Goal: Information Seeking & Learning: Learn about a topic

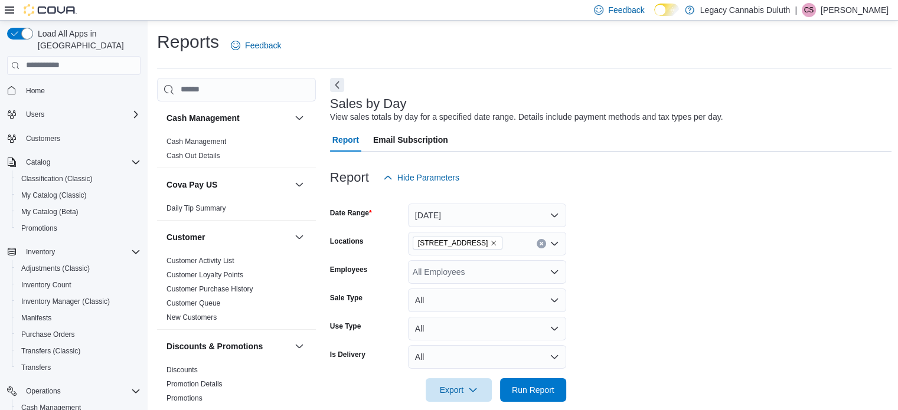
click at [51, 83] on span "Home" at bounding box center [80, 90] width 119 height 15
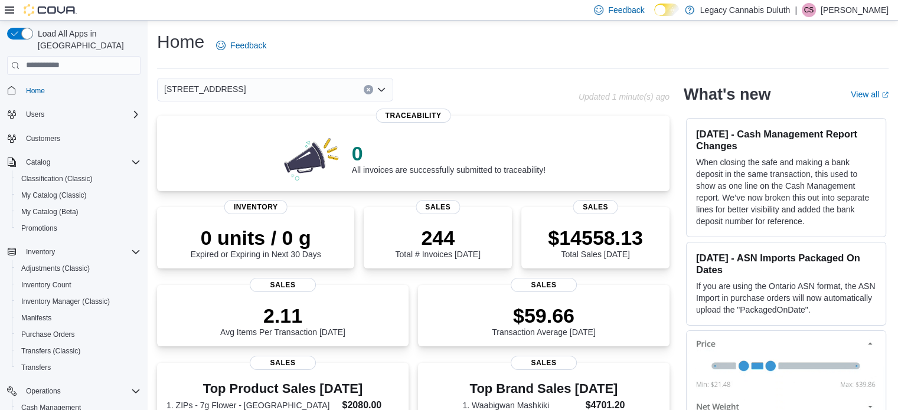
click at [467, 101] on div "[STREET_ADDRESS]" at bounding box center [367, 90] width 421 height 24
click at [466, 96] on div "[STREET_ADDRESS]" at bounding box center [367, 90] width 421 height 24
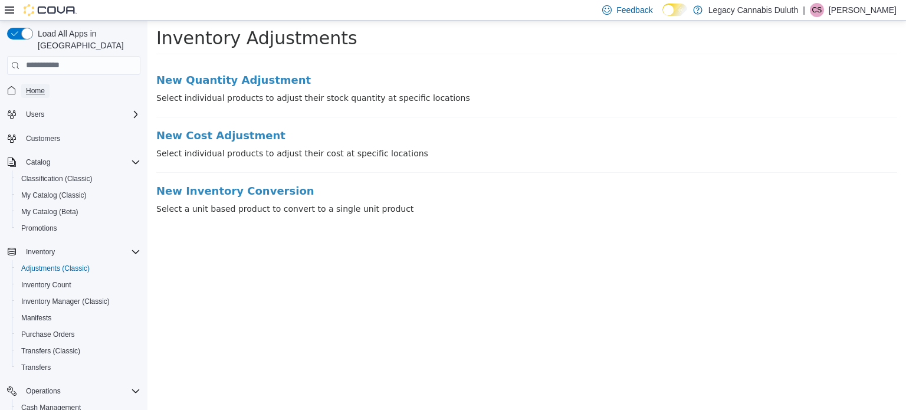
click at [32, 84] on span "Home" at bounding box center [35, 91] width 19 height 14
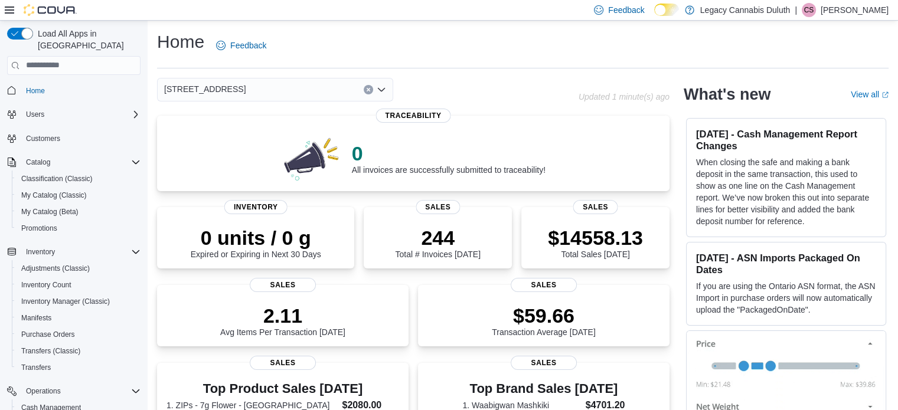
click at [589, 54] on div "Home Feedback" at bounding box center [522, 45] width 731 height 31
click at [70, 207] on span "My Catalog (Beta)" at bounding box center [49, 211] width 57 height 9
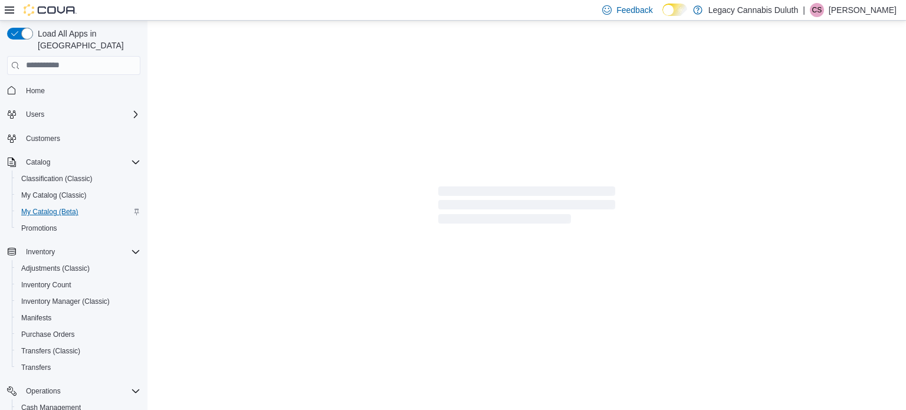
select select "**********"
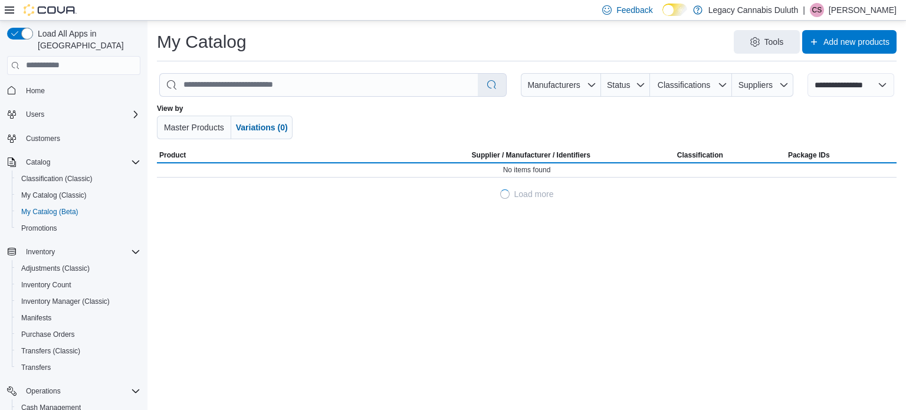
click at [368, 126] on div at bounding box center [526, 121] width 427 height 35
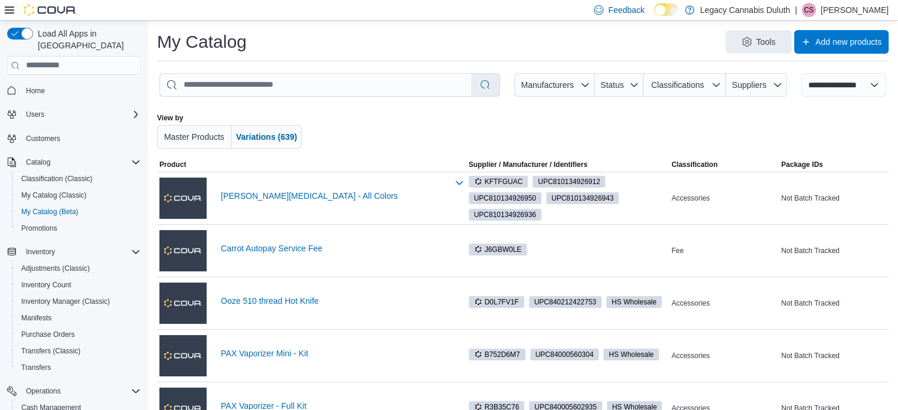
click at [359, 119] on div at bounding box center [525, 130] width 418 height 35
drag, startPoint x: 382, startPoint y: 104, endPoint x: 378, endPoint y: 112, distance: 9.0
click at [378, 112] on div "View by Master Products Variations (639)" at bounding box center [522, 131] width 731 height 54
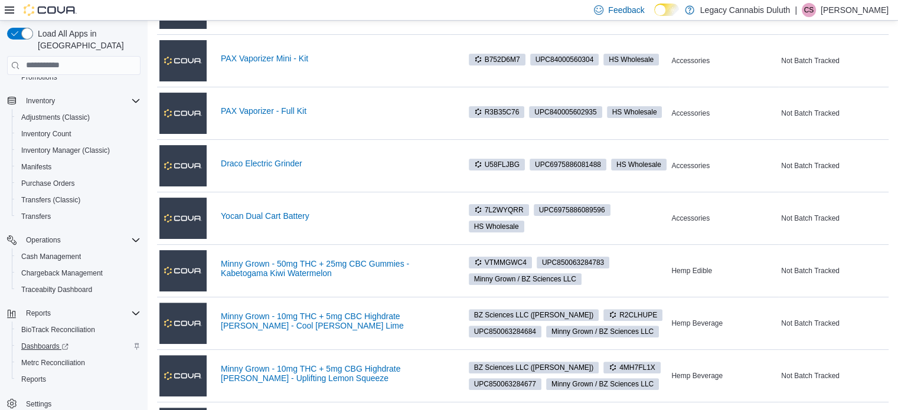
scroll to position [472, 0]
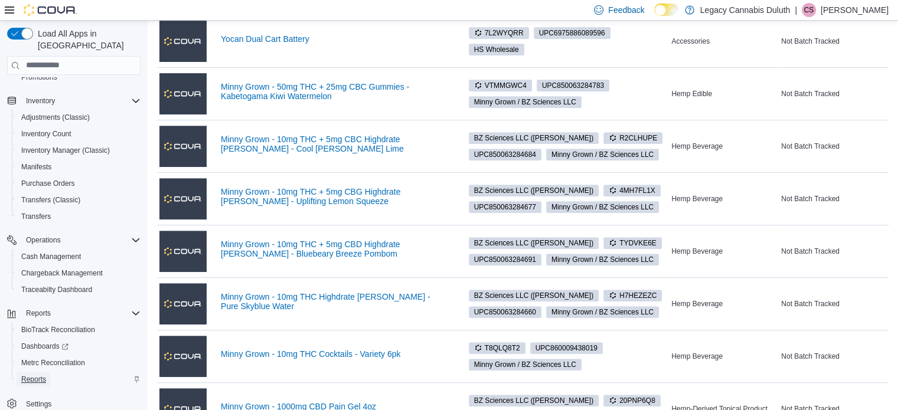
click at [41, 372] on span "Reports" at bounding box center [33, 379] width 25 height 14
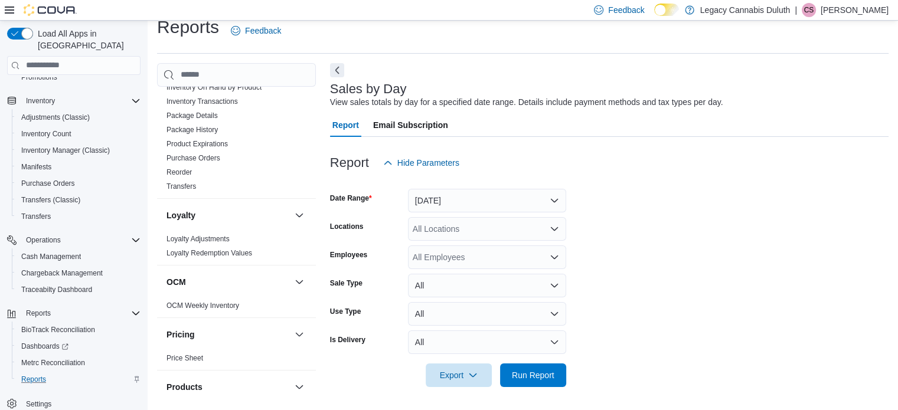
scroll to position [354, 0]
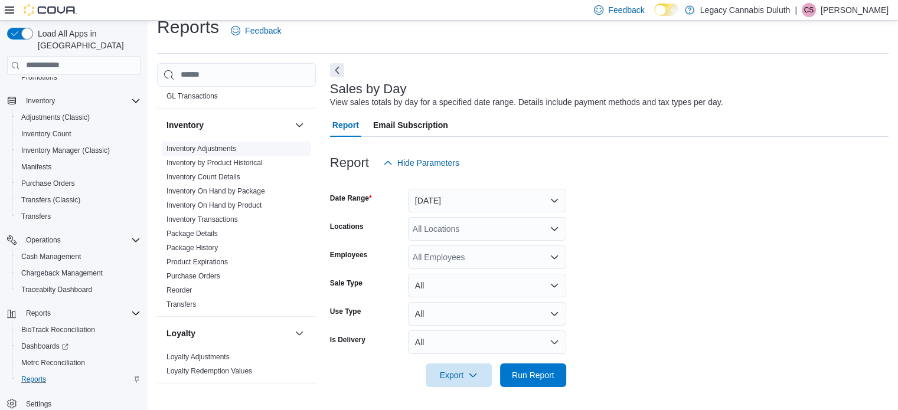
click at [227, 148] on link "Inventory Adjustments" at bounding box center [201, 149] width 70 height 8
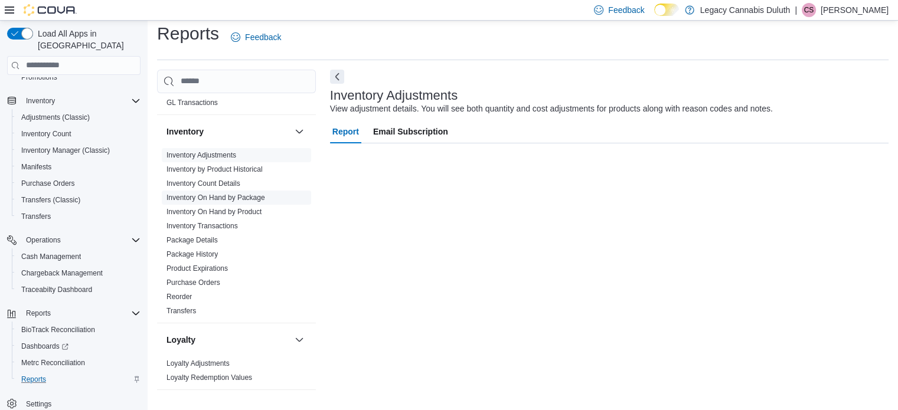
scroll to position [15, 0]
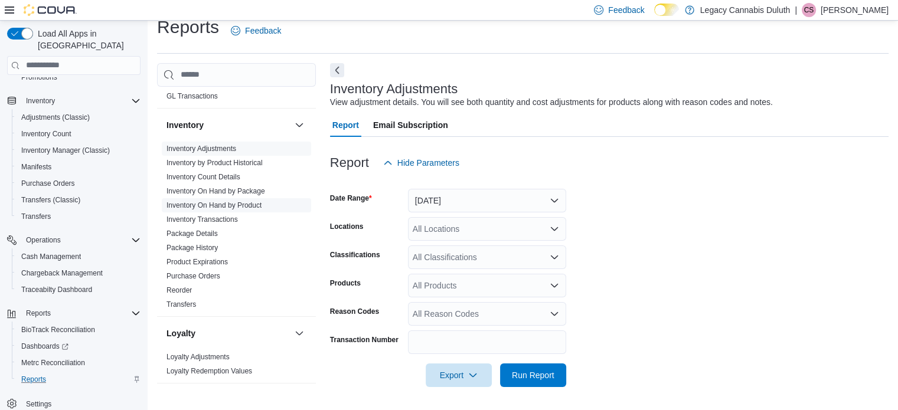
click at [227, 205] on link "Inventory On Hand by Product" at bounding box center [213, 205] width 95 height 8
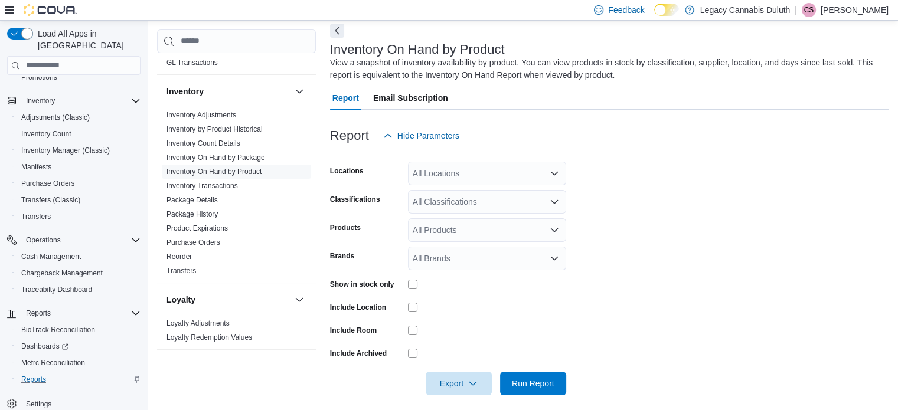
scroll to position [63, 0]
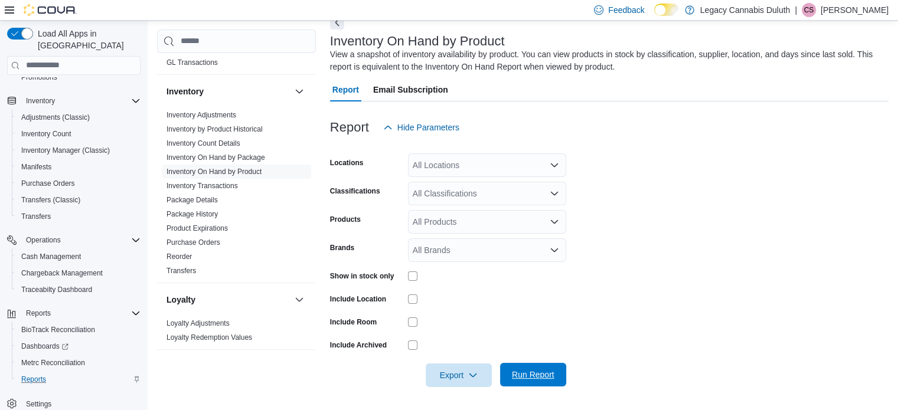
click at [528, 377] on span "Run Report" at bounding box center [533, 375] width 42 height 12
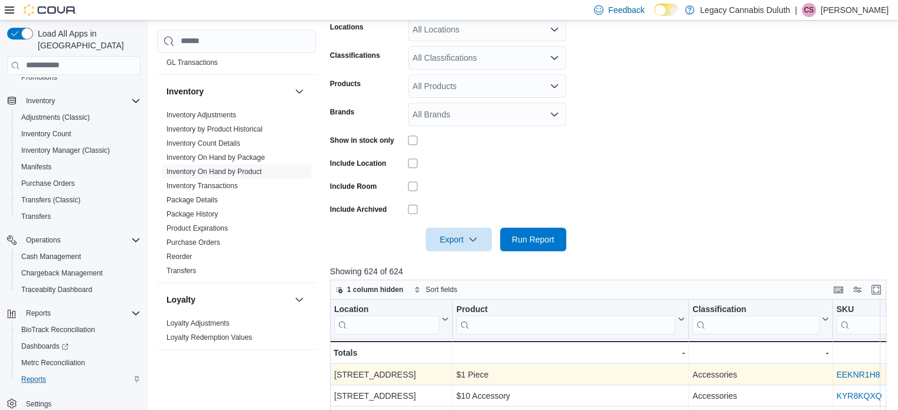
scroll to position [405, 0]
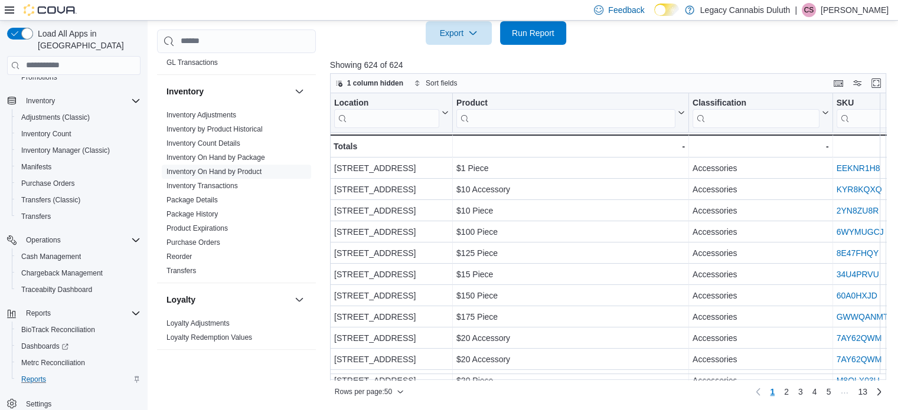
click at [418, 380] on div "Rows per page : 50 Page 1 of 13 1 2 3 4 5 … 13" at bounding box center [608, 390] width 556 height 21
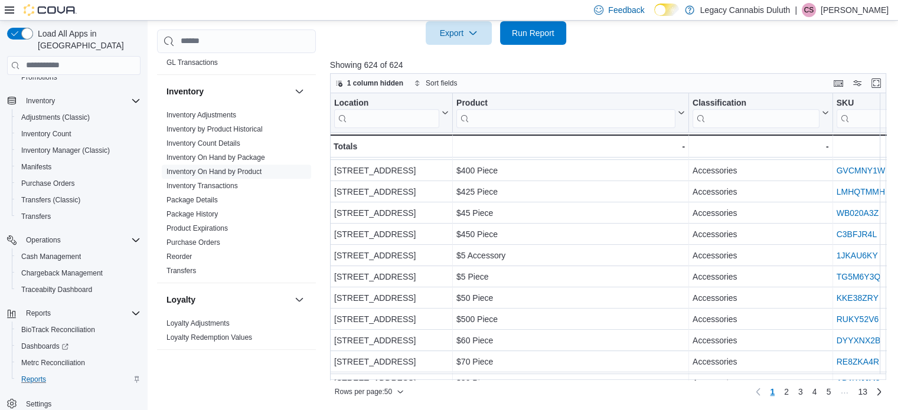
scroll to position [491, 0]
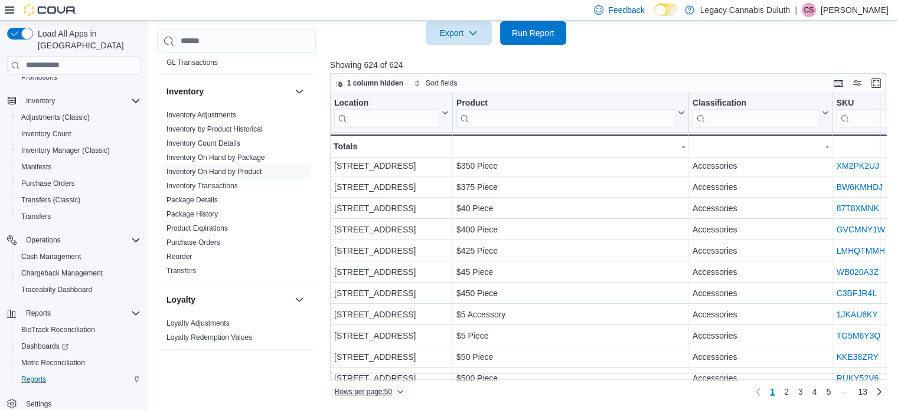
click at [398, 396] on span "Rows per page : 50" at bounding box center [369, 392] width 69 height 14
click at [391, 372] on span "100 rows" at bounding box center [384, 368] width 38 height 9
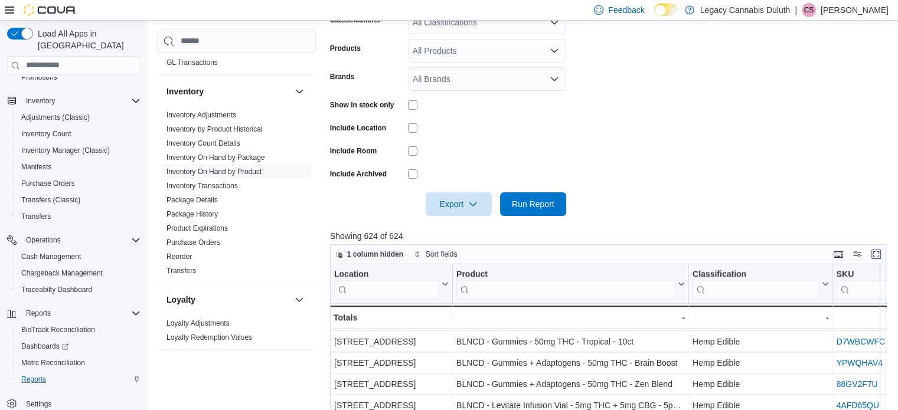
scroll to position [354, 0]
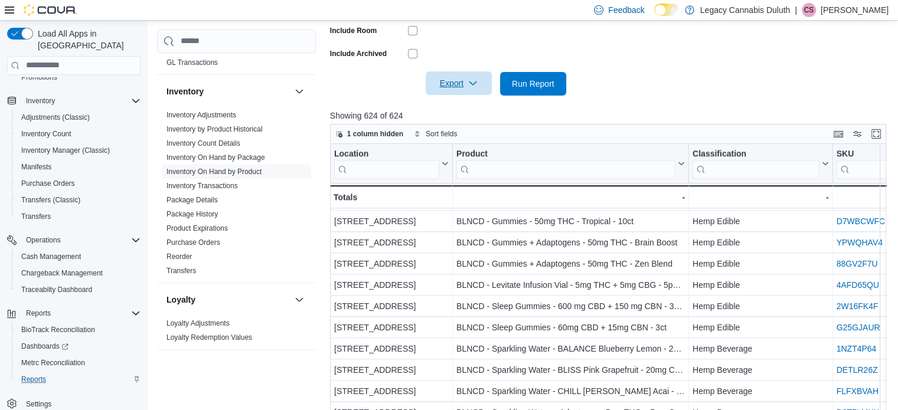
click at [464, 80] on span "Export" at bounding box center [459, 83] width 52 height 24
click at [472, 123] on button "Export to Csv" at bounding box center [460, 131] width 67 height 24
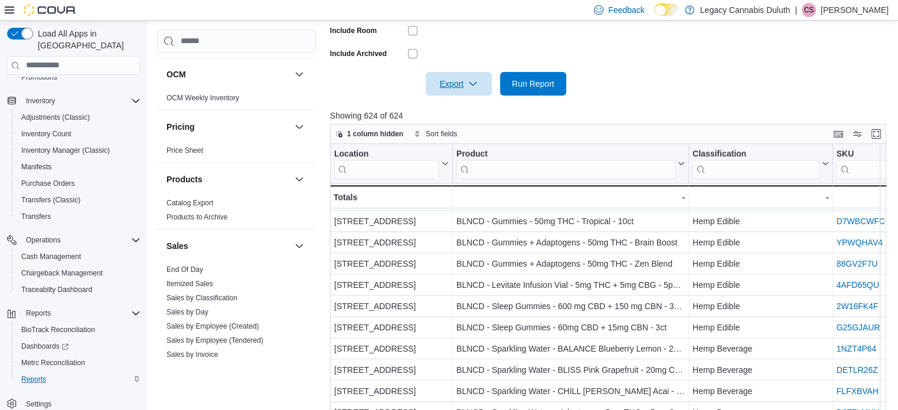
scroll to position [649, 0]
click at [189, 147] on link "Price Sheet" at bounding box center [184, 147] width 37 height 8
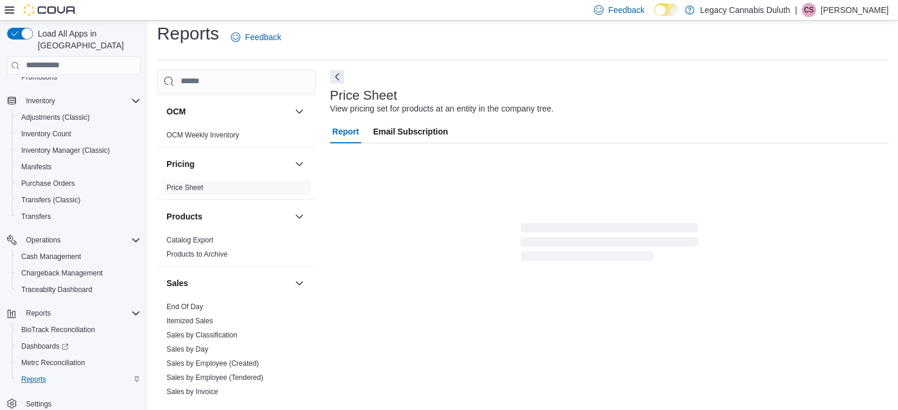
scroll to position [9, 0]
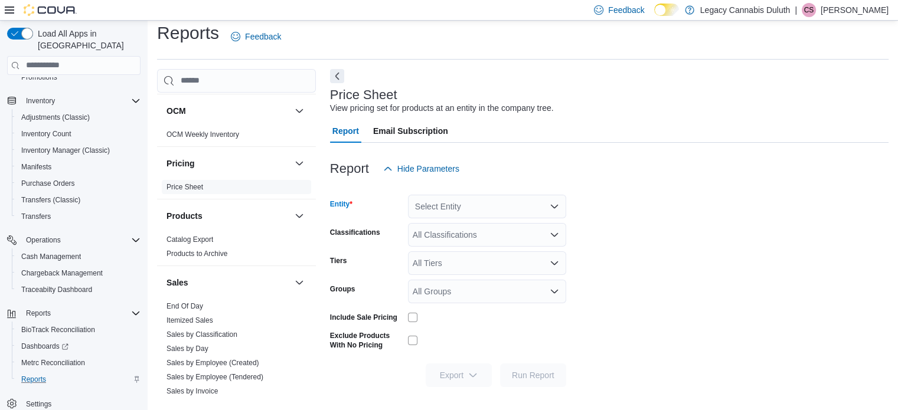
click at [477, 206] on div "Select Entity" at bounding box center [487, 207] width 158 height 24
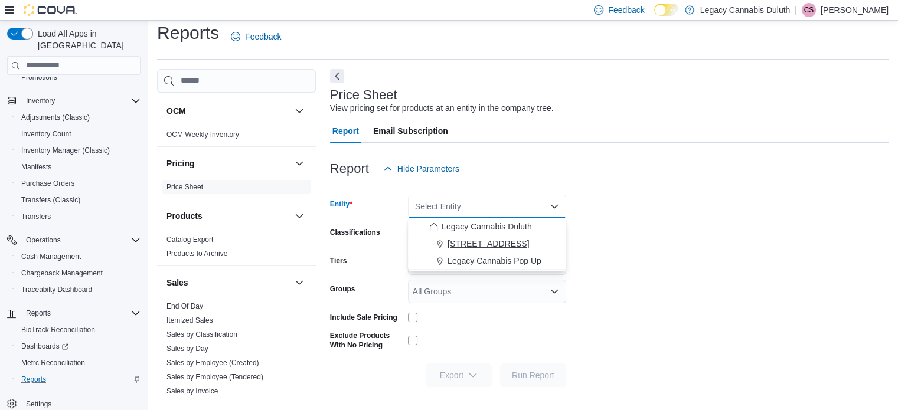
click at [479, 243] on span "1906 W Superior St." at bounding box center [487, 244] width 81 height 12
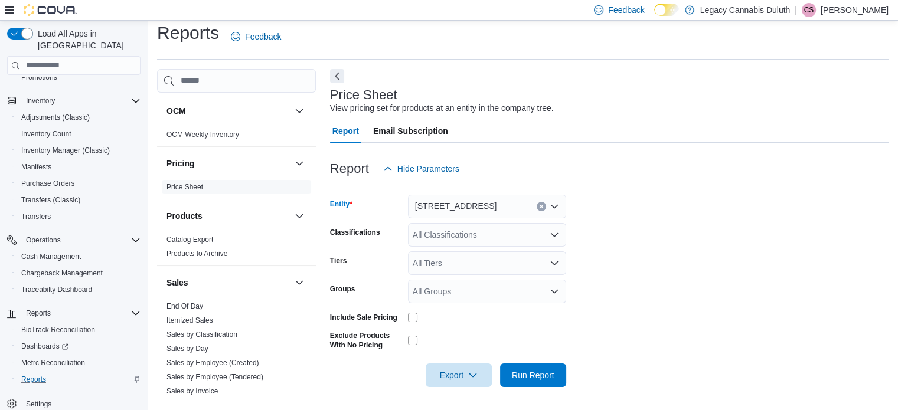
click at [620, 215] on form "Entity 1906 W Superior St. Combo box. Selected. 1906 W Superior St.. Press Back…" at bounding box center [609, 284] width 558 height 207
click at [539, 377] on span "Run Report" at bounding box center [533, 375] width 42 height 12
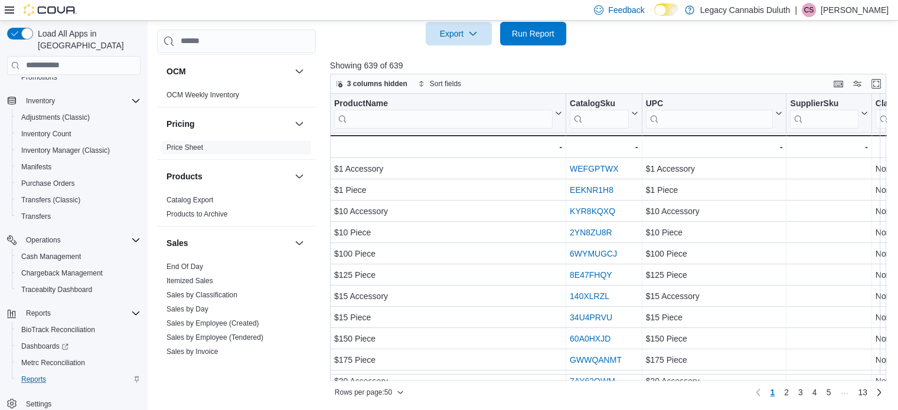
scroll to position [351, 0]
click at [485, 37] on button "Export" at bounding box center [458, 33] width 66 height 24
click at [470, 83] on span "Export to Csv" at bounding box center [460, 79] width 53 height 9
click at [69, 146] on span "Inventory Manager (Classic)" at bounding box center [65, 150] width 89 height 9
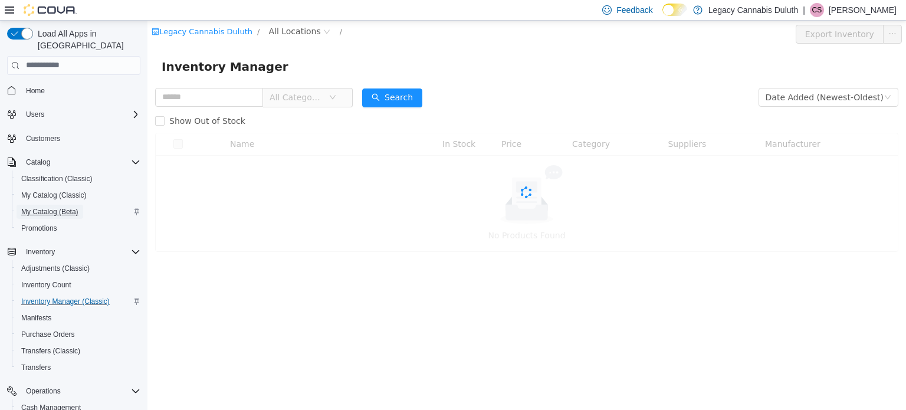
click at [55, 207] on span "My Catalog (Beta)" at bounding box center [49, 211] width 57 height 9
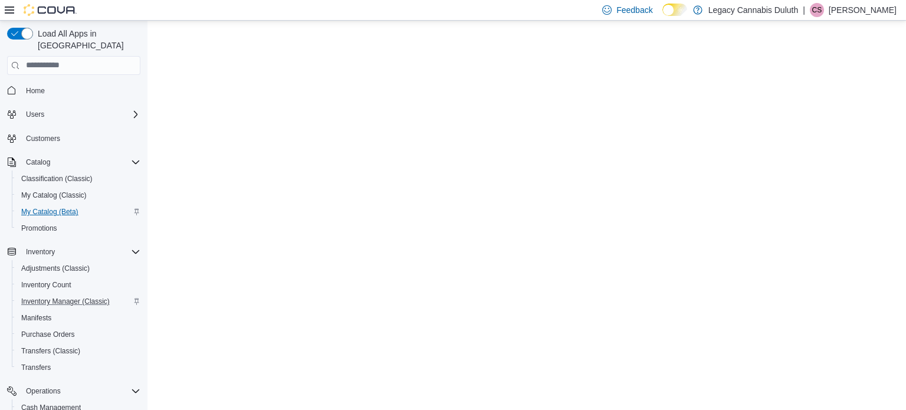
select select "**********"
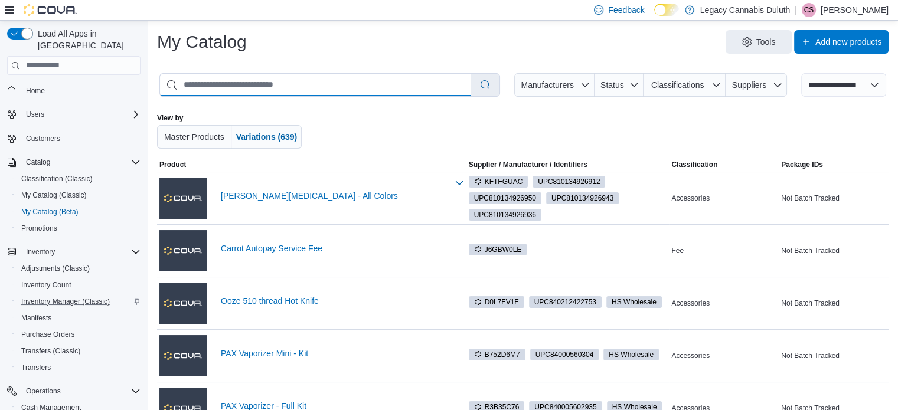
click at [273, 88] on input "search" at bounding box center [315, 85] width 311 height 22
type input "*"
type input "***"
select select "*********"
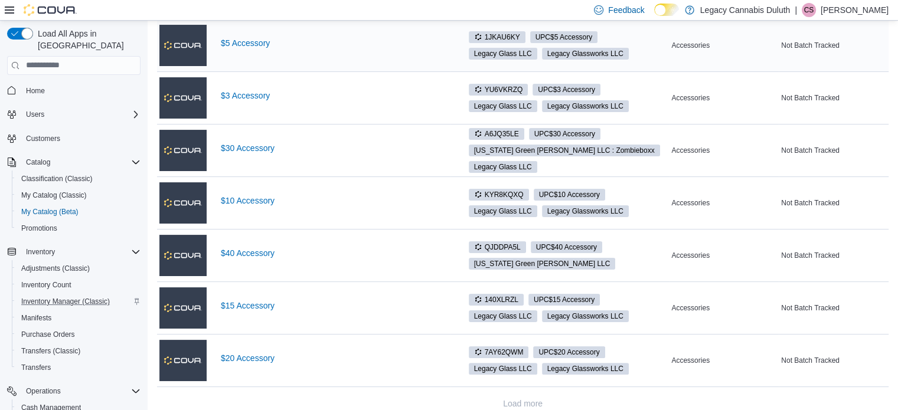
scroll to position [218, 0]
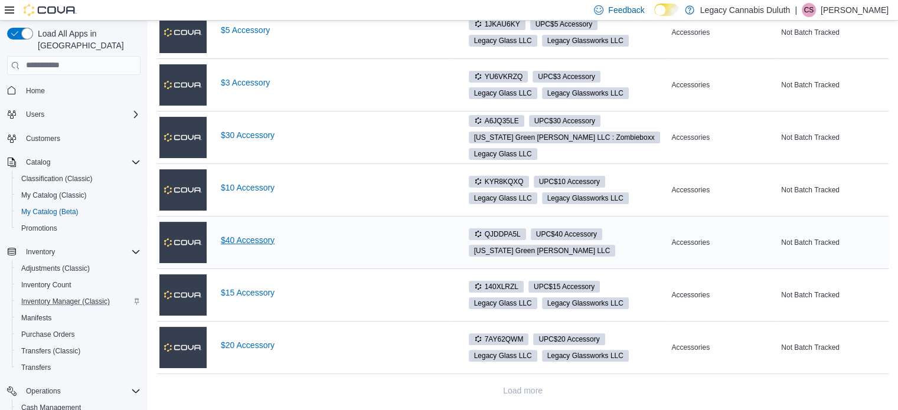
type input "***"
click at [260, 242] on link "$40 Accessory" at bounding box center [334, 239] width 227 height 9
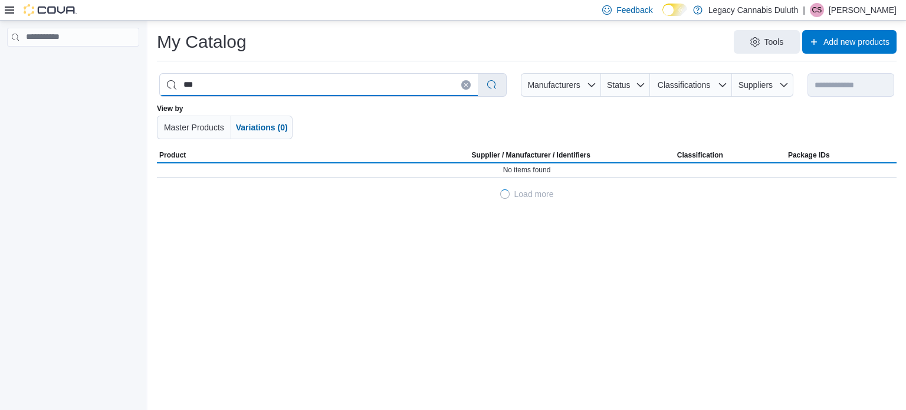
click at [223, 94] on input "***" at bounding box center [319, 85] width 318 height 22
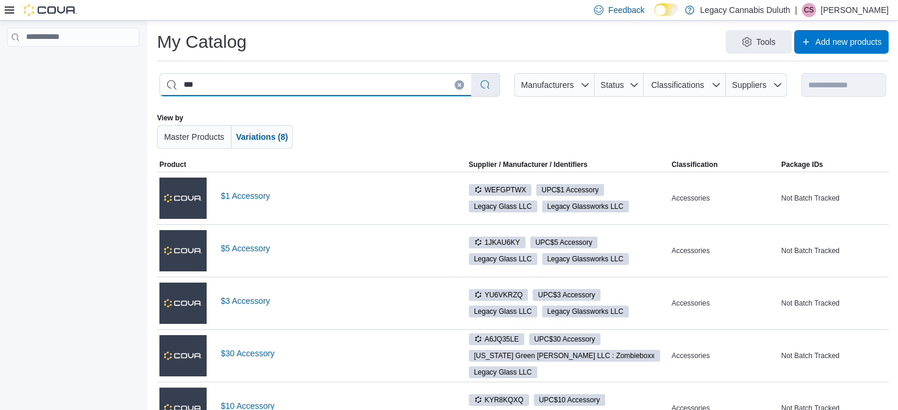
click at [223, 94] on input "***" at bounding box center [315, 85] width 311 height 22
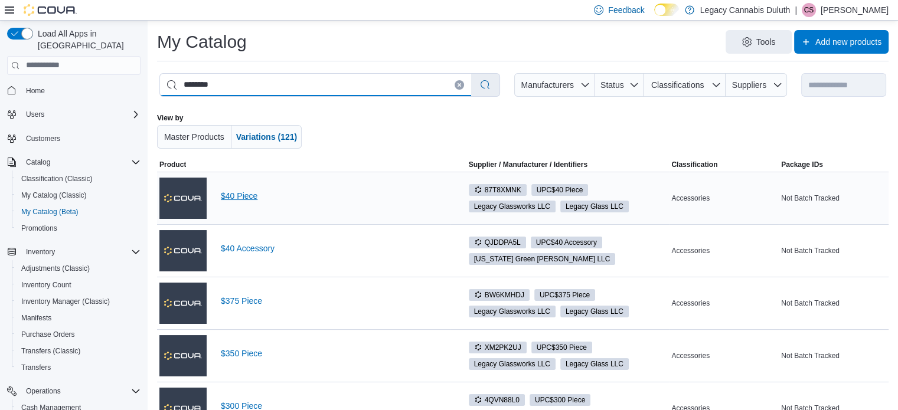
type input "********"
click at [253, 194] on link "$40 Piece" at bounding box center [334, 195] width 227 height 9
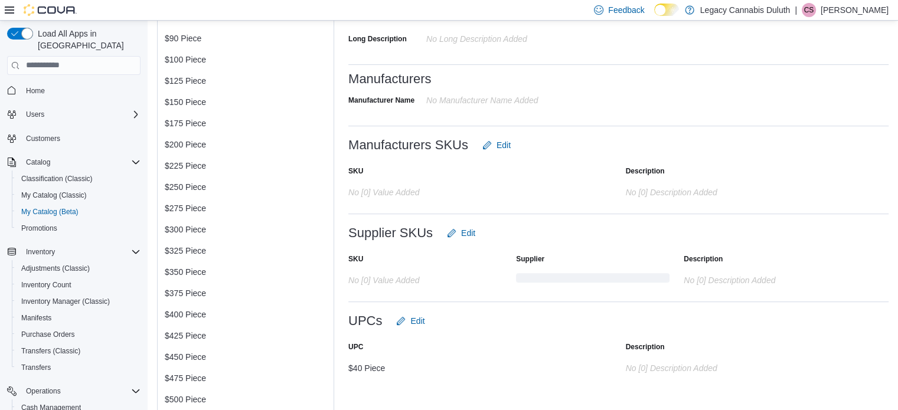
scroll to position [118, 0]
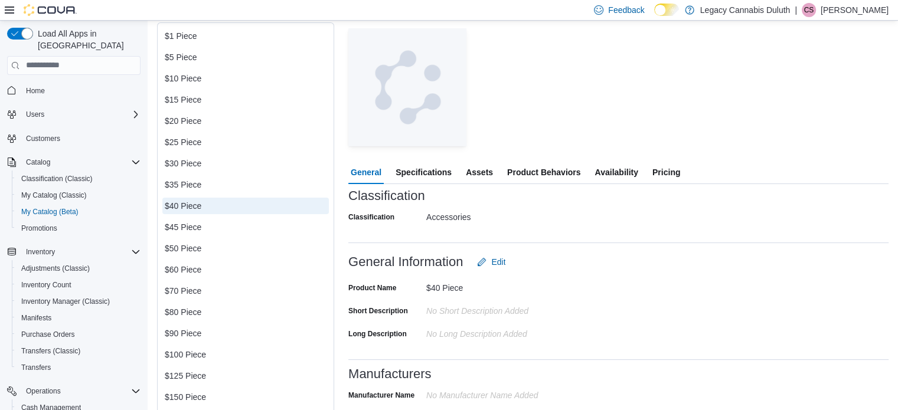
click at [654, 175] on span "Pricing" at bounding box center [666, 173] width 28 height 24
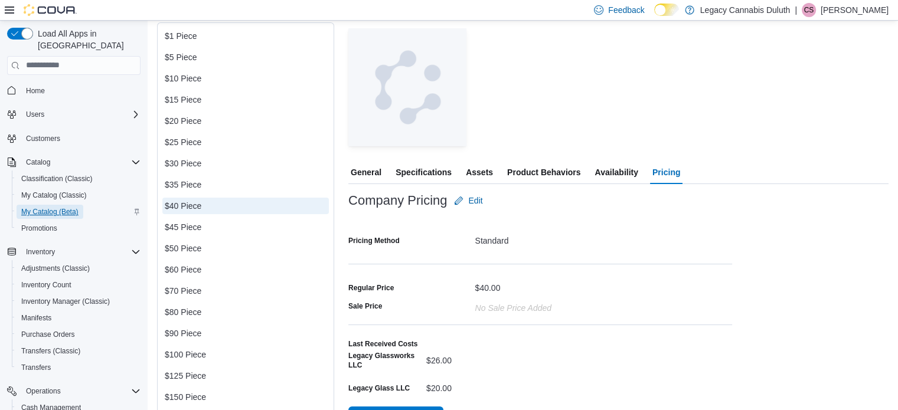
click at [54, 207] on span "My Catalog (Beta)" at bounding box center [49, 211] width 57 height 9
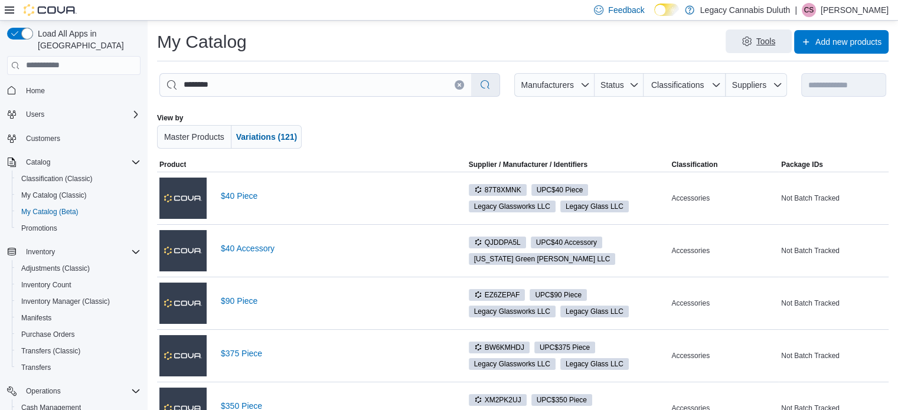
click at [749, 40] on span "Tools" at bounding box center [758, 42] width 52 height 24
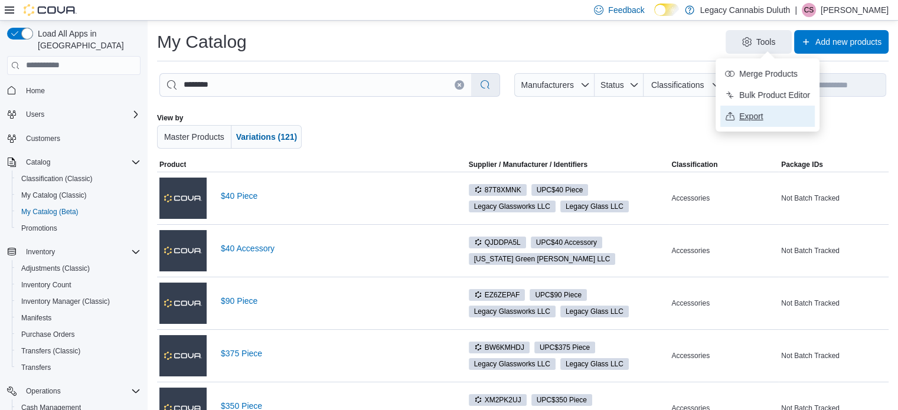
click at [764, 114] on span "Export" at bounding box center [774, 116] width 71 height 12
click at [350, 119] on div at bounding box center [525, 130] width 418 height 35
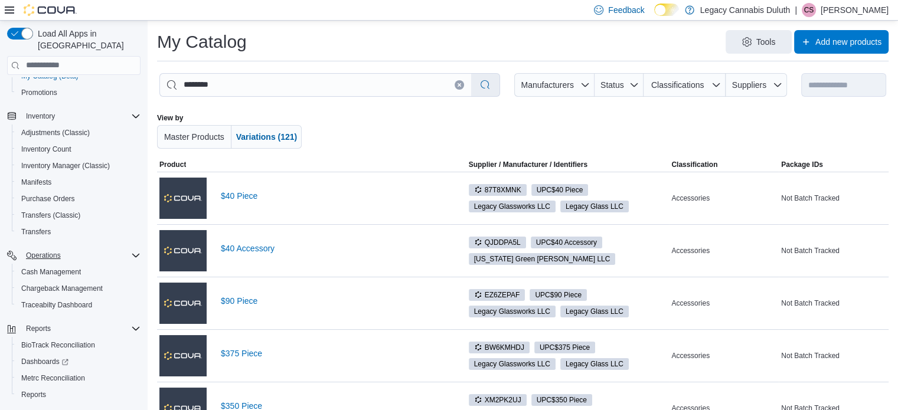
scroll to position [151, 0]
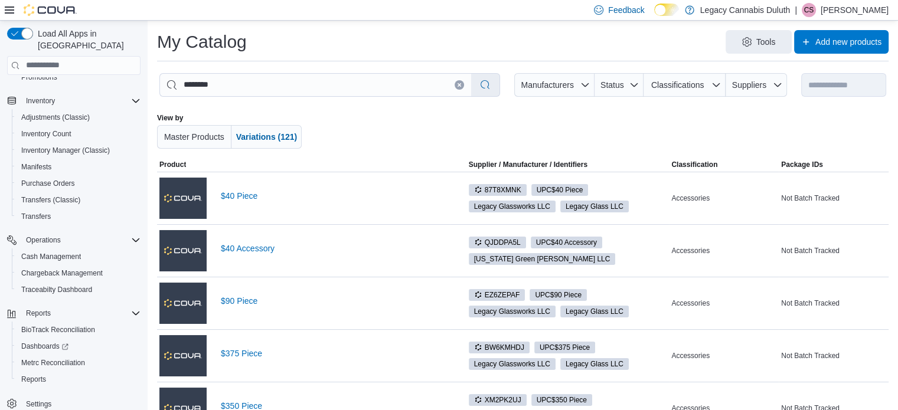
click at [54, 375] on div "Reports BioTrack Reconciliation Dashboards Metrc Reconciliation Reports" at bounding box center [73, 346] width 133 height 87
click at [49, 372] on link "Reports" at bounding box center [34, 379] width 34 height 14
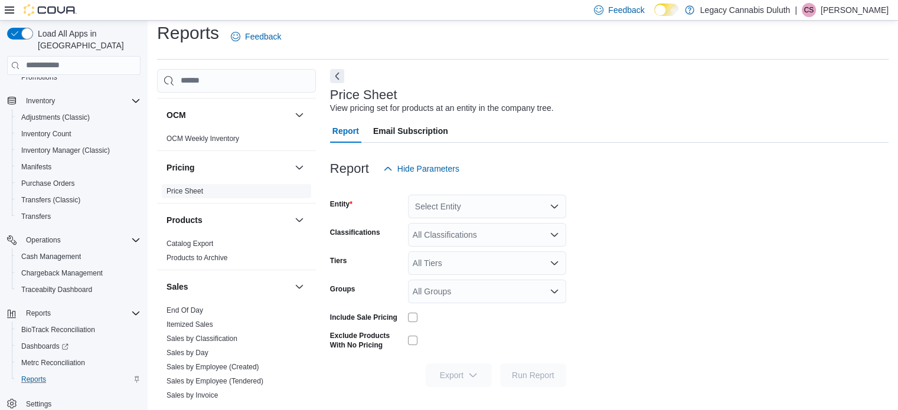
scroll to position [649, 0]
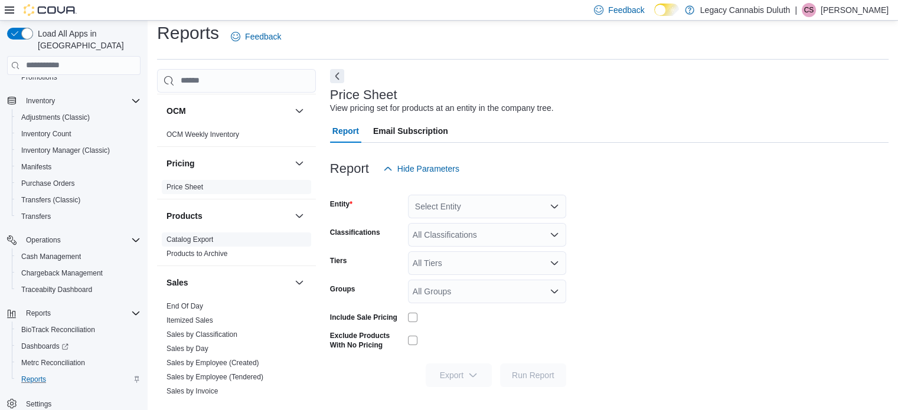
click at [205, 240] on link "Catalog Export" at bounding box center [189, 239] width 47 height 8
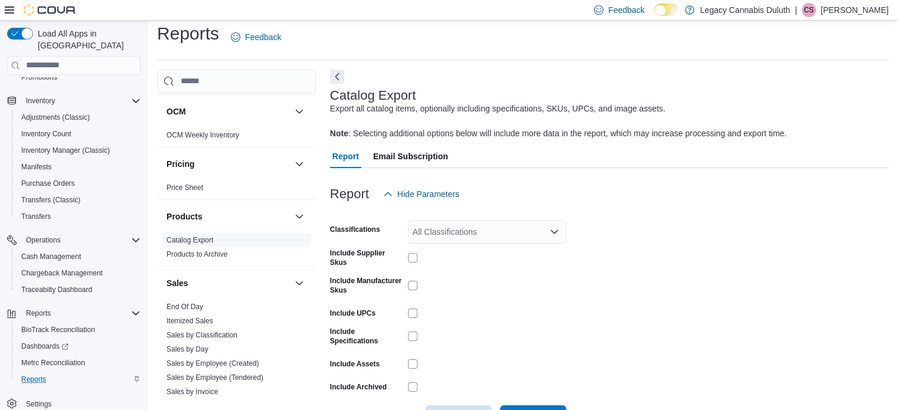
scroll to position [50, 0]
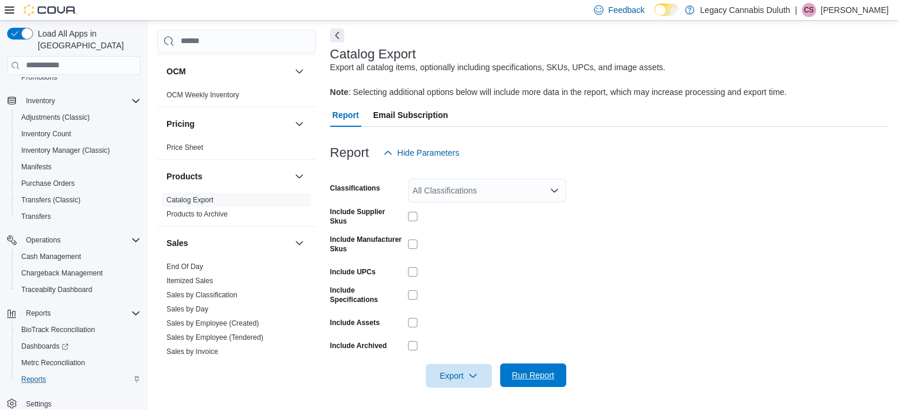
click at [542, 365] on span "Run Report" at bounding box center [533, 376] width 52 height 24
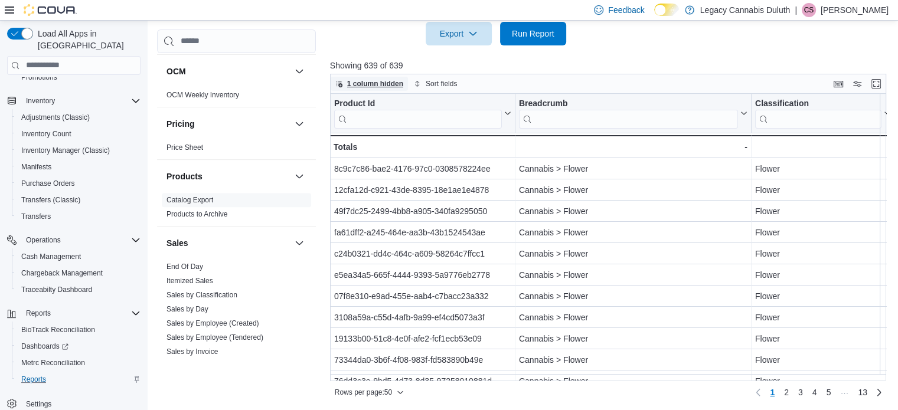
click at [385, 82] on span "1 column hidden" at bounding box center [375, 83] width 56 height 9
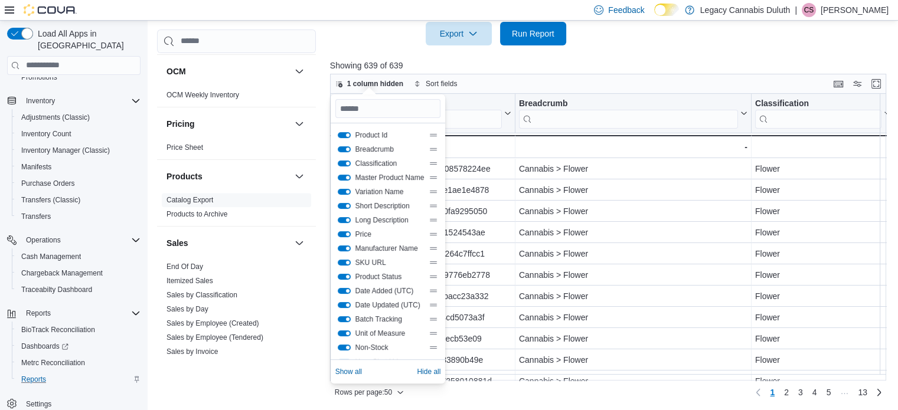
click at [646, 53] on div at bounding box center [611, 52] width 562 height 14
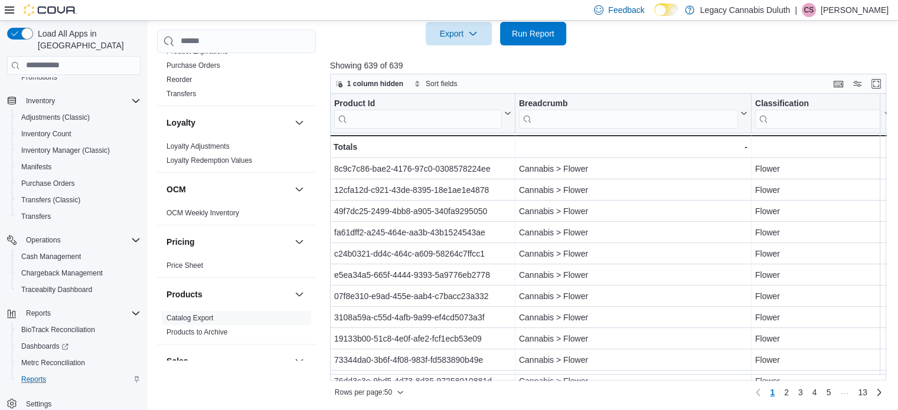
scroll to position [590, 0]
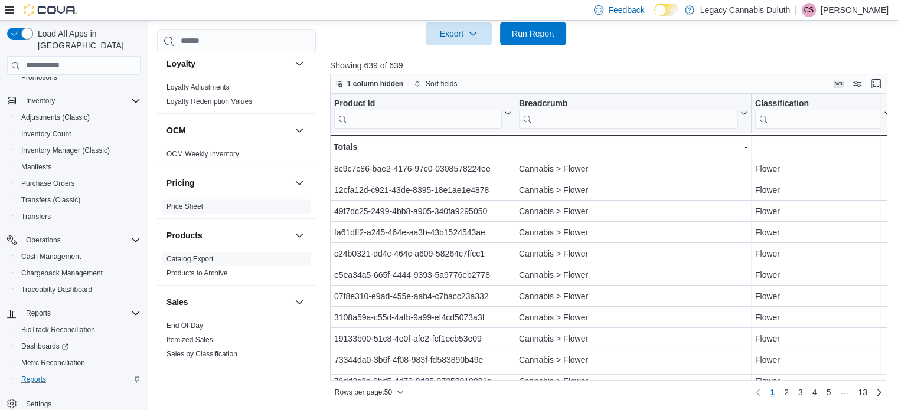
click at [197, 207] on link "Price Sheet" at bounding box center [184, 206] width 37 height 8
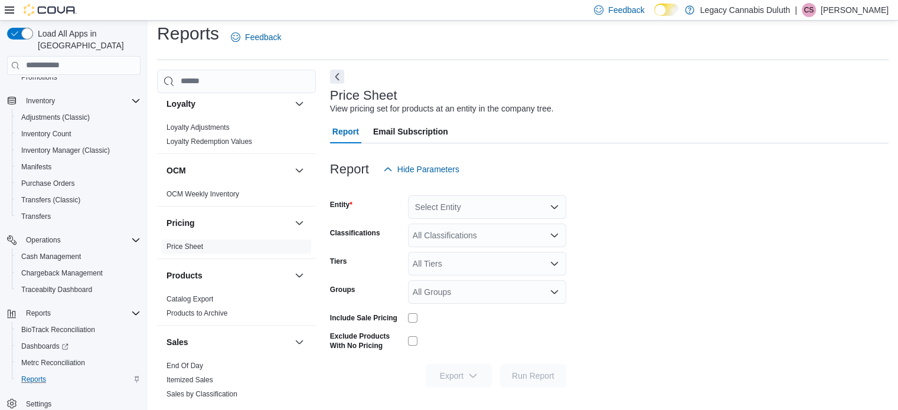
scroll to position [9, 0]
click at [455, 201] on div "Select Entity" at bounding box center [487, 207] width 158 height 24
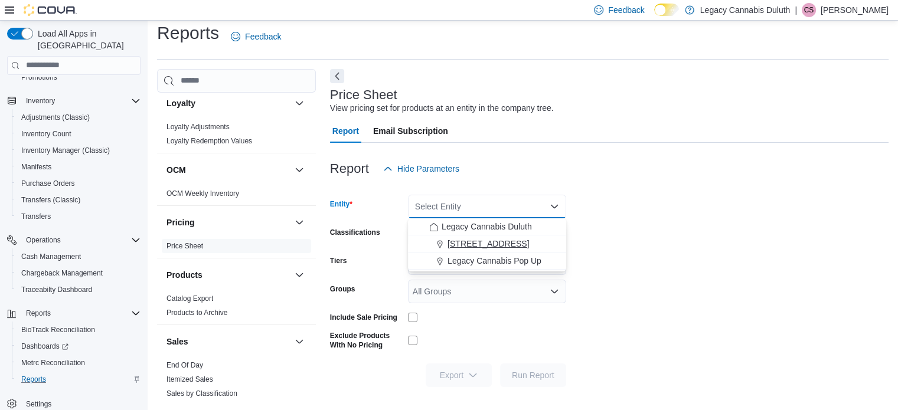
click at [456, 247] on span "1906 W Superior St." at bounding box center [487, 244] width 81 height 12
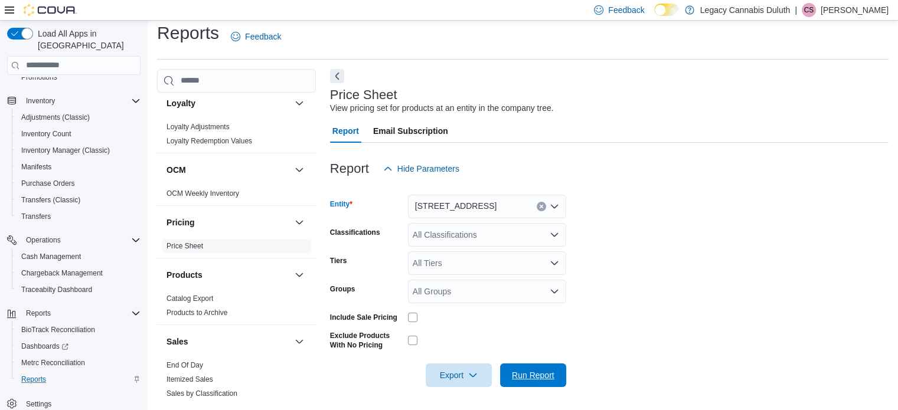
click at [522, 372] on span "Run Report" at bounding box center [533, 375] width 42 height 12
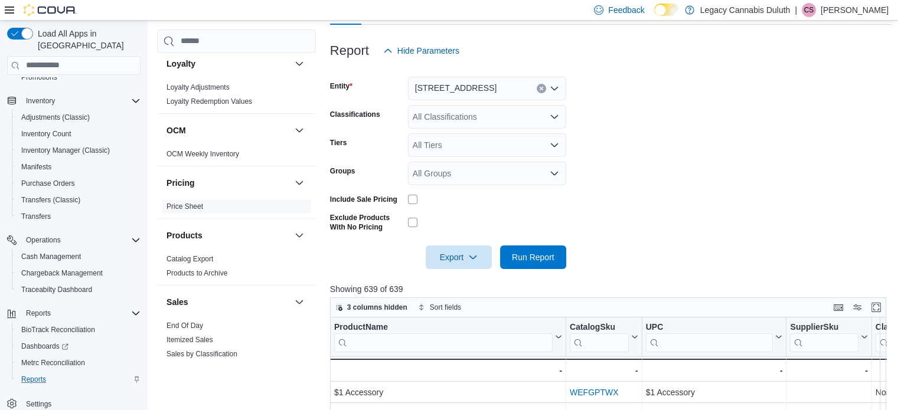
click at [521, 199] on div at bounding box center [487, 199] width 158 height 9
click at [528, 257] on span "Run Report" at bounding box center [533, 257] width 42 height 12
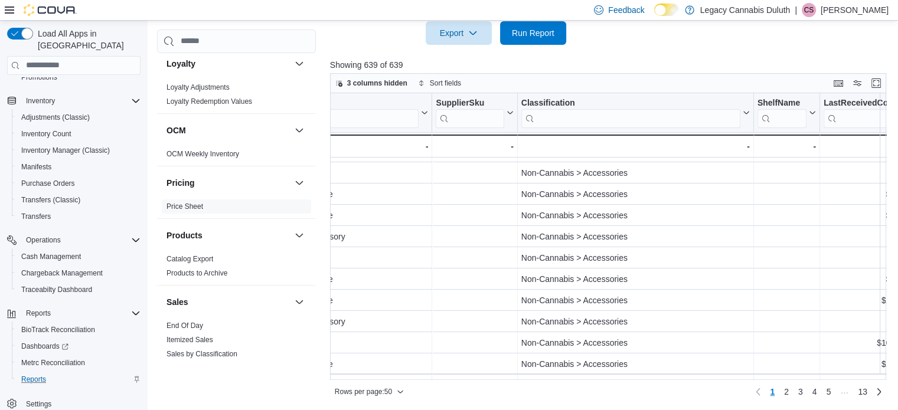
scroll to position [59, 0]
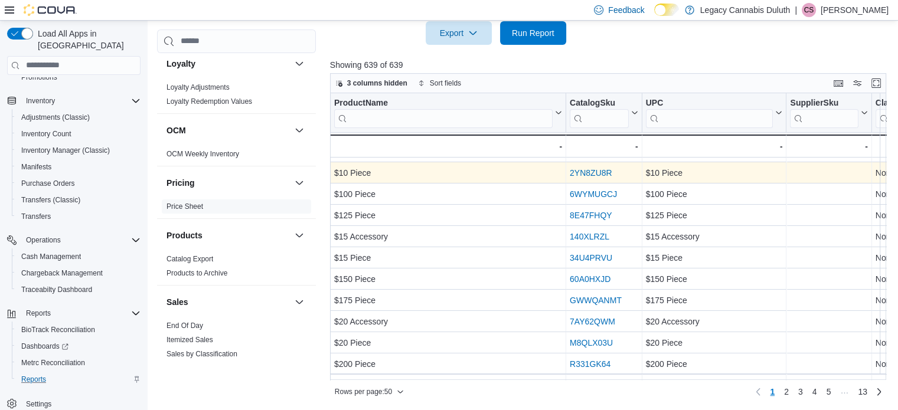
click at [590, 172] on link "2YN8ZU8R" at bounding box center [590, 172] width 42 height 9
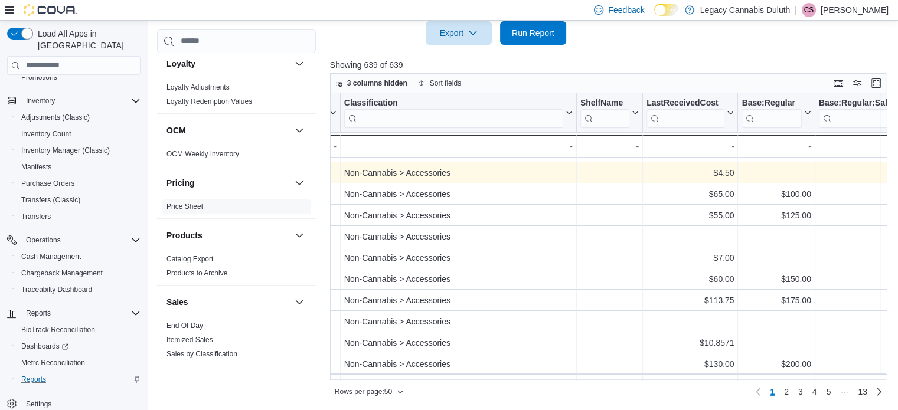
scroll to position [59, 708]
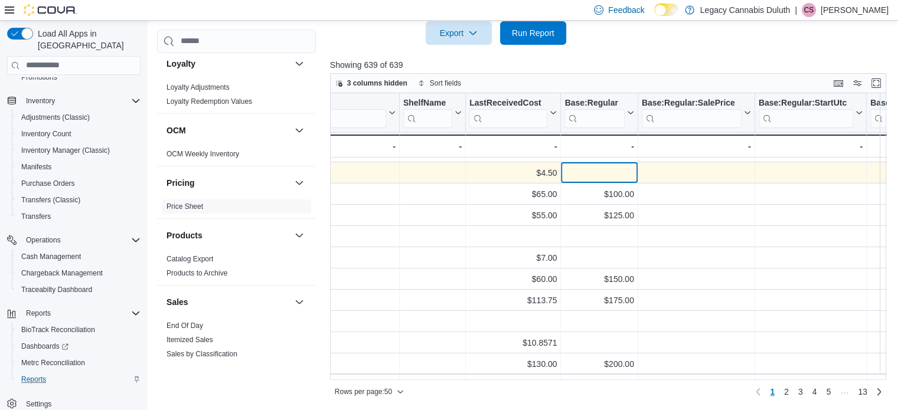
click at [612, 174] on div "- Base:Regular, column 8, row 4" at bounding box center [598, 173] width 69 height 14
click at [578, 169] on div "- Base:Regular, column 8, row 4" at bounding box center [598, 173] width 69 height 14
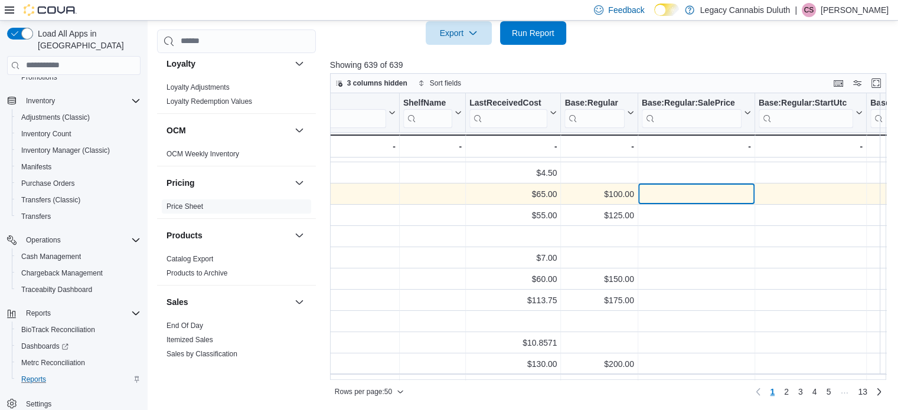
click at [691, 200] on div "- Base:Regular:SalePrice, column 9, row 5" at bounding box center [696, 194] width 117 height 21
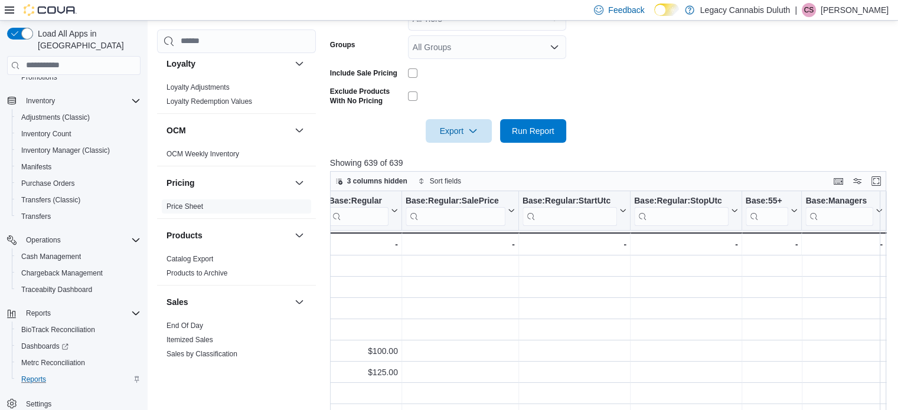
scroll to position [351, 0]
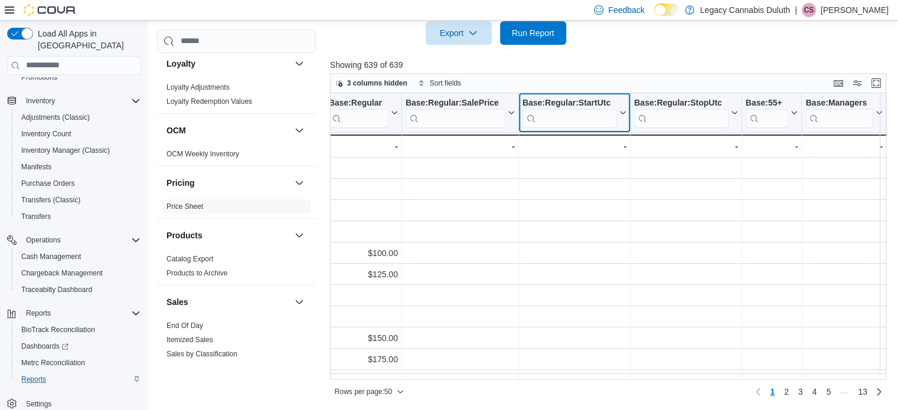
click at [623, 112] on icon at bounding box center [621, 112] width 9 height 7
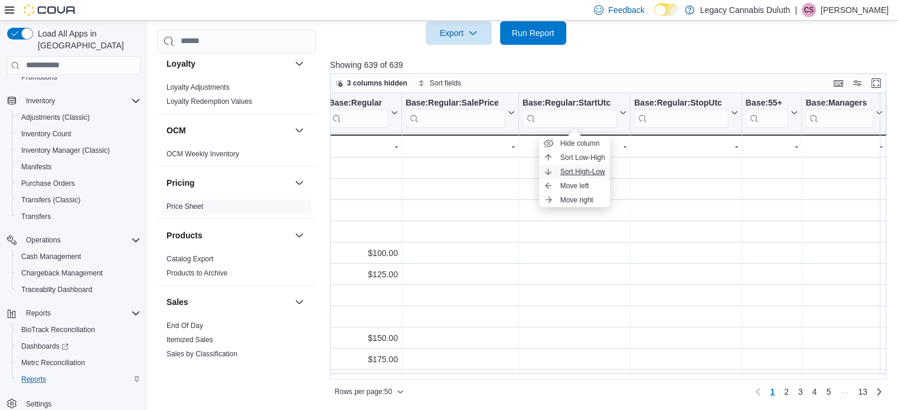
click at [585, 169] on span "Sort High-Low" at bounding box center [582, 171] width 45 height 9
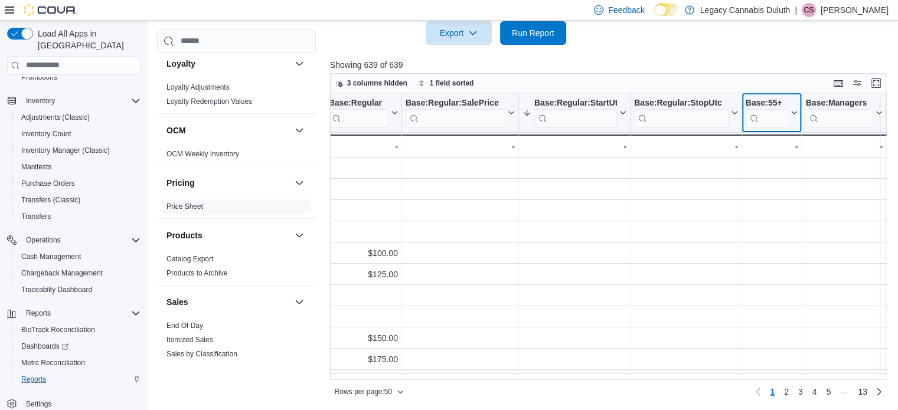
click at [793, 115] on icon at bounding box center [792, 112] width 9 height 7
click at [883, 110] on div at bounding box center [885, 112] width 9 height 39
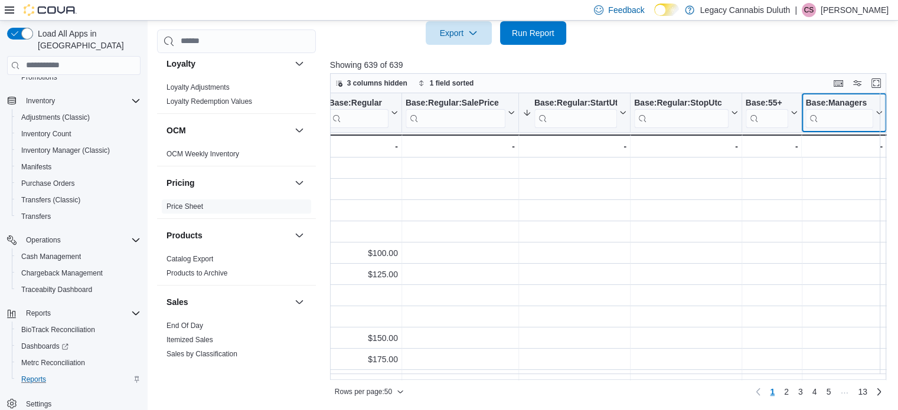
click at [878, 111] on icon at bounding box center [877, 112] width 9 height 7
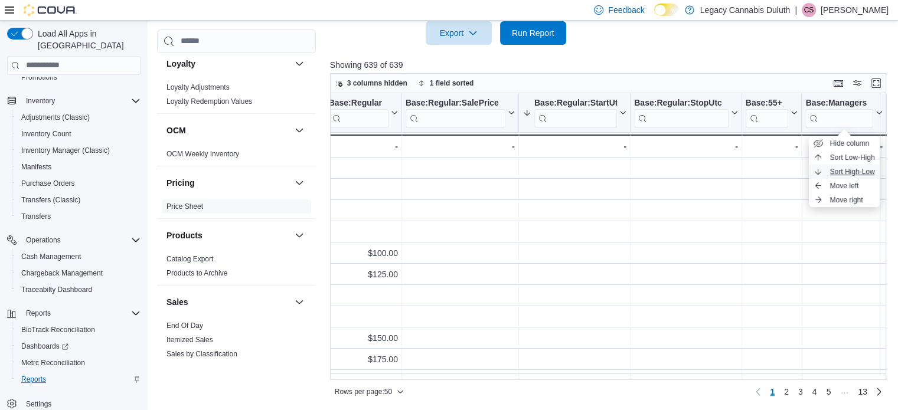
click at [849, 168] on span "Sort High-Low" at bounding box center [852, 171] width 45 height 9
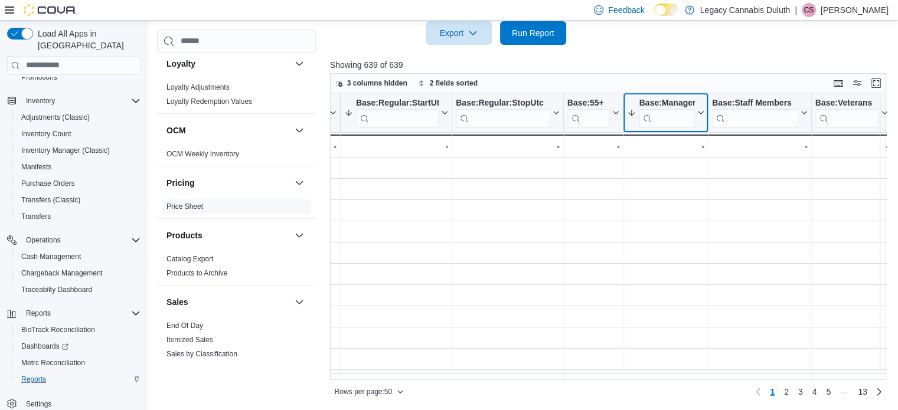
click at [695, 112] on icon at bounding box center [699, 112] width 9 height 7
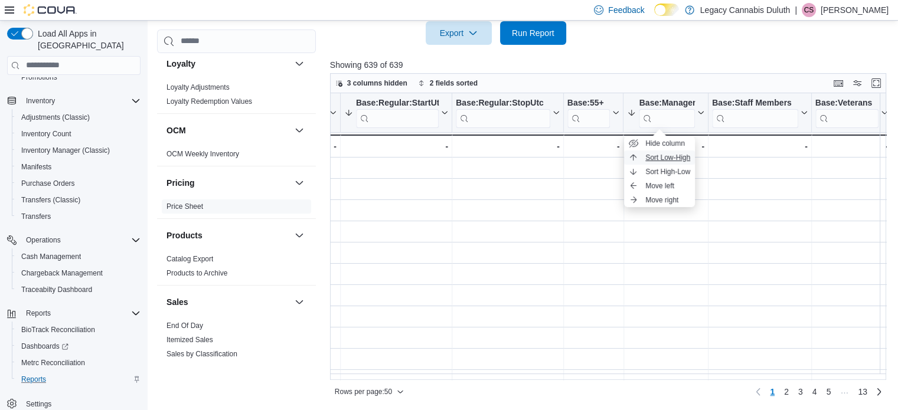
click at [672, 159] on span "Sort Low-High" at bounding box center [667, 157] width 45 height 9
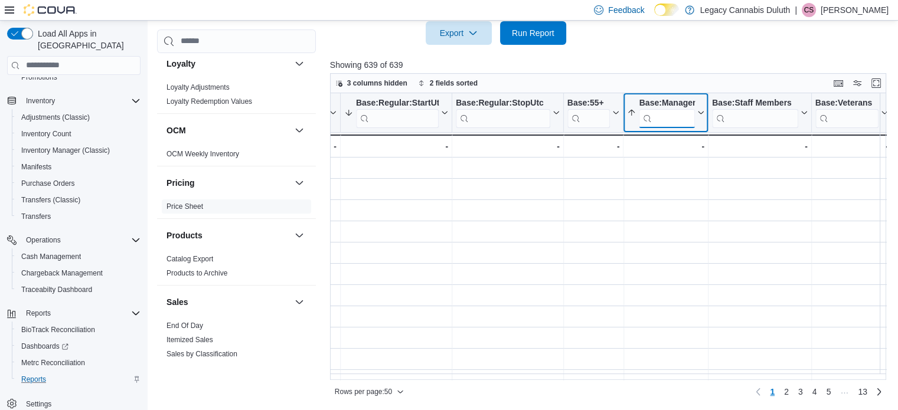
click at [649, 117] on input "search" at bounding box center [666, 118] width 55 height 19
click at [703, 110] on div at bounding box center [707, 112] width 9 height 39
click at [695, 110] on icon at bounding box center [699, 112] width 9 height 7
click at [686, 62] on p "Showing 639 of 639" at bounding box center [611, 65] width 562 height 12
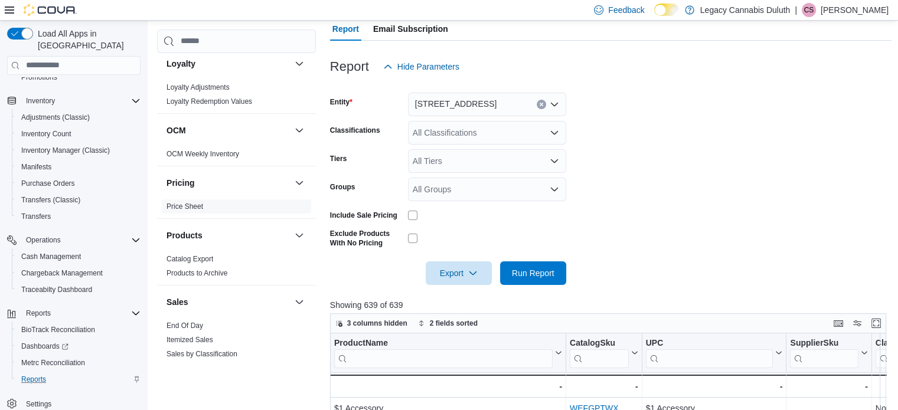
scroll to position [115, 0]
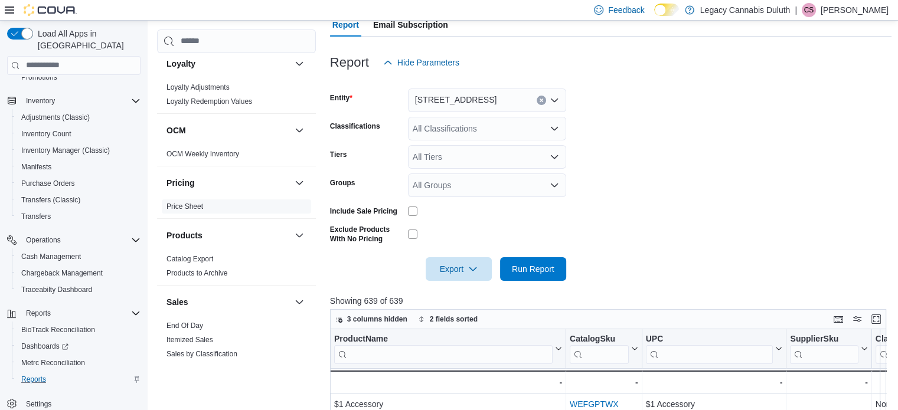
click at [554, 151] on div "All Tiers" at bounding box center [487, 157] width 158 height 24
click at [554, 151] on div "All Tiers Combo box. Selected. Combo box input. All Tiers. Type some text or, t…" at bounding box center [487, 157] width 158 height 24
click at [605, 172] on form "Entity 1906 W Superior St. Classifications All Classifications Tiers All Tiers …" at bounding box center [611, 177] width 562 height 207
click at [538, 184] on div "All Groups" at bounding box center [487, 186] width 158 height 24
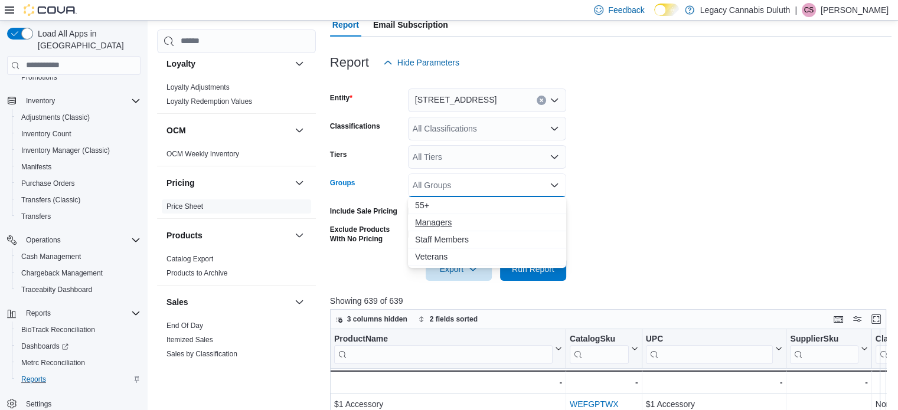
click at [499, 221] on span "Managers" at bounding box center [487, 223] width 144 height 12
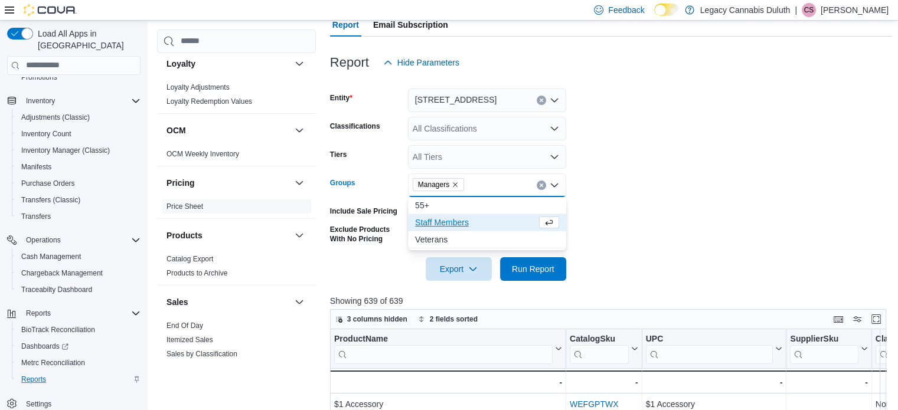
click at [466, 225] on span "Staff Members" at bounding box center [476, 223] width 122 height 12
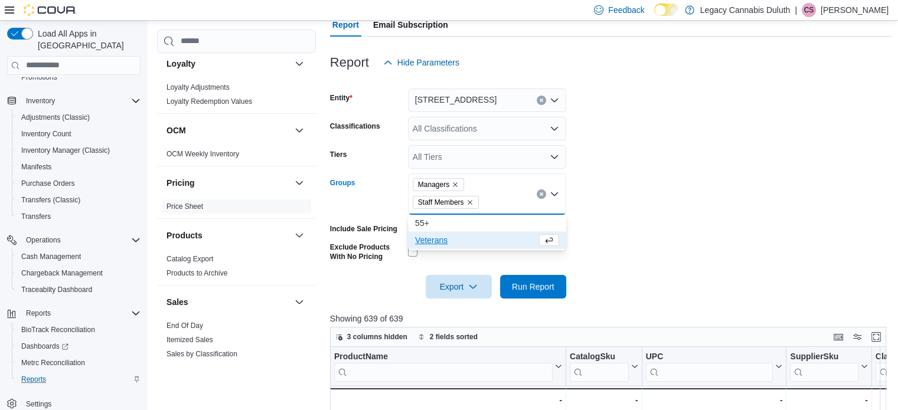
click at [659, 214] on form "Entity 1906 W Superior St. Classifications All Classifications Tiers All Tiers …" at bounding box center [611, 186] width 562 height 224
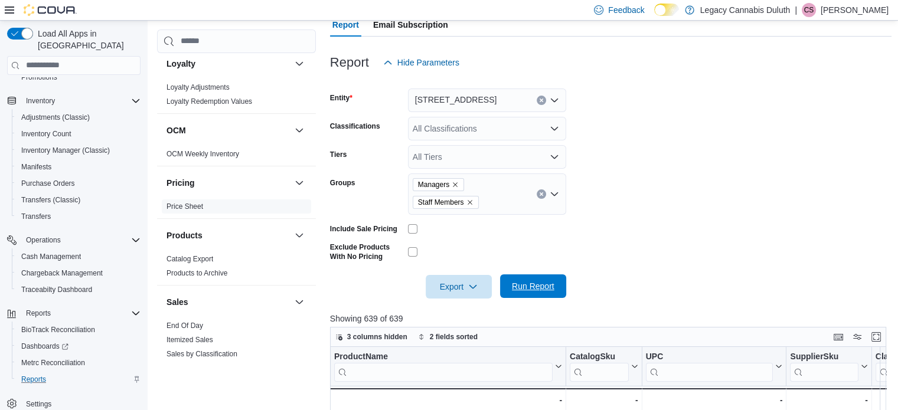
click at [537, 277] on span "Run Report" at bounding box center [533, 286] width 52 height 24
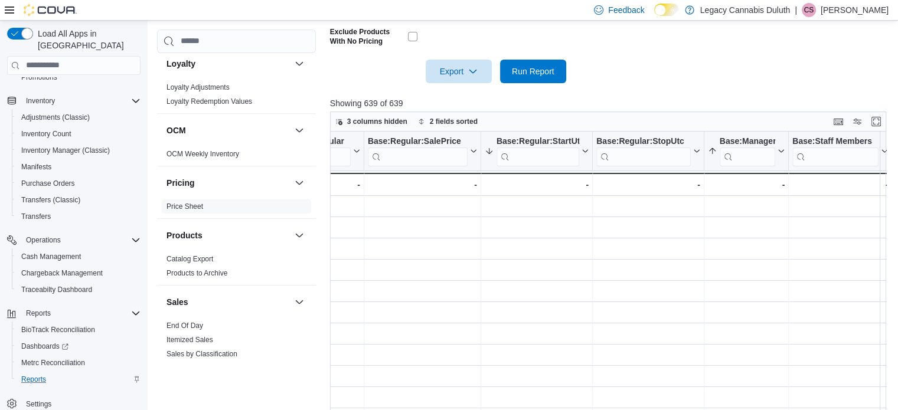
scroll to position [369, 0]
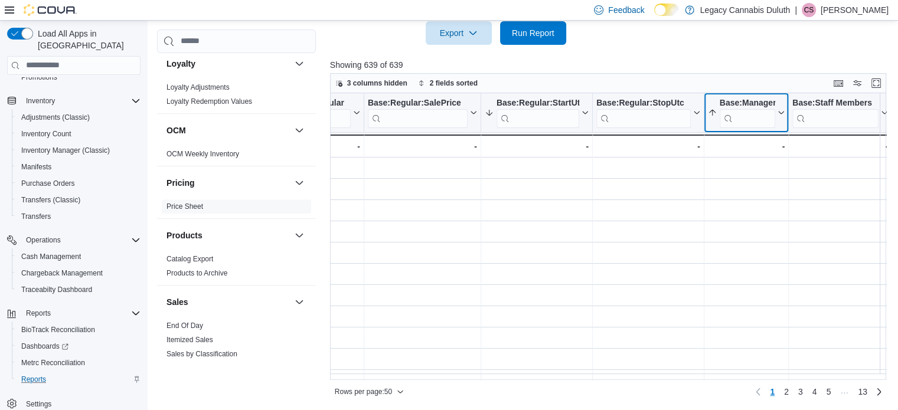
click at [707, 113] on icon at bounding box center [711, 112] width 9 height 9
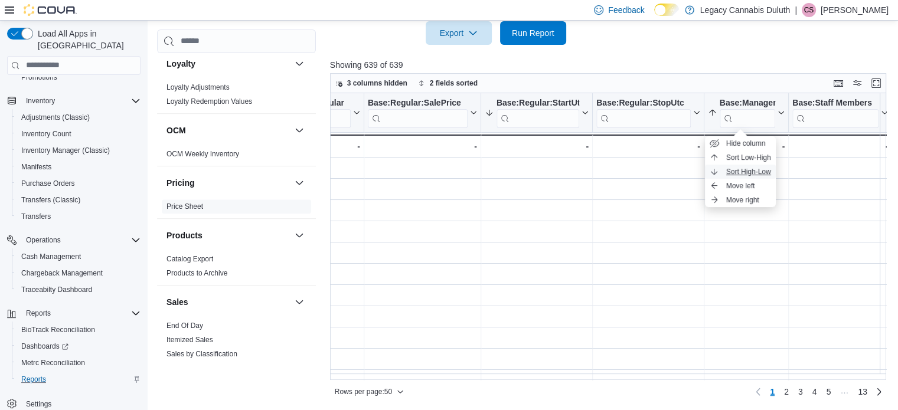
click at [725, 166] on button "Sort High-Low" at bounding box center [740, 172] width 71 height 14
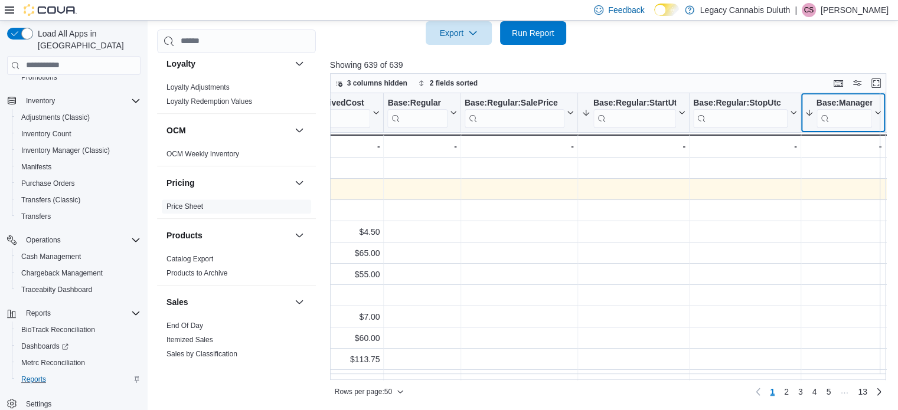
scroll to position [0, 988]
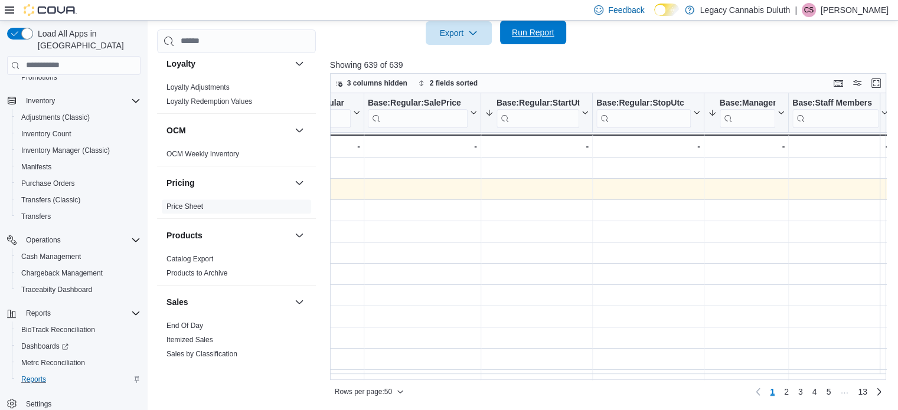
click at [546, 25] on span "Run Report" at bounding box center [533, 33] width 52 height 24
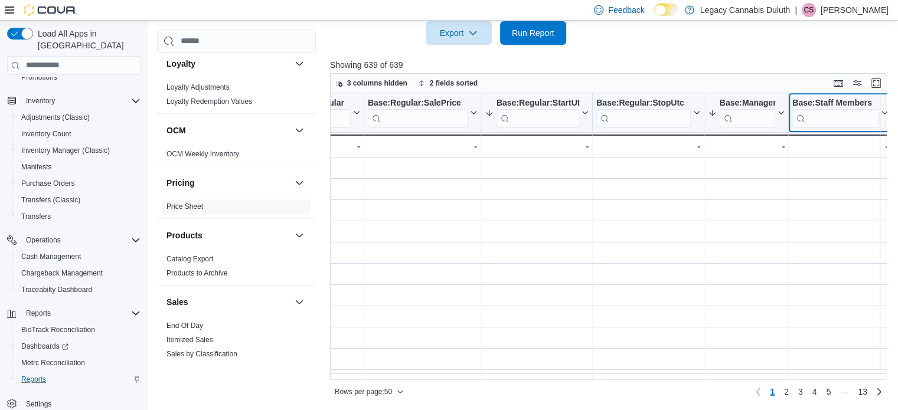
click at [823, 113] on input "search" at bounding box center [835, 118] width 86 height 19
type input "*"
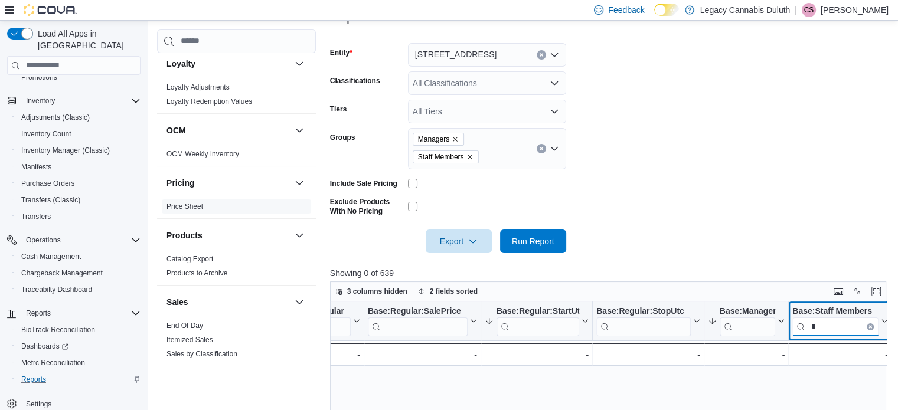
scroll to position [15, 0]
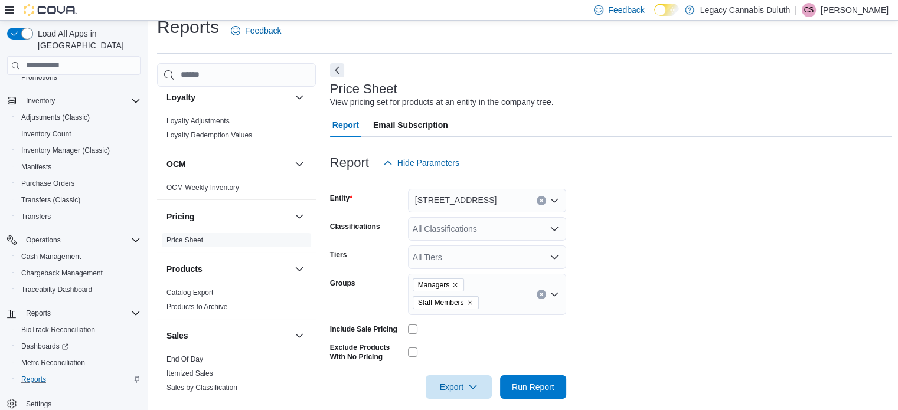
click at [618, 98] on div "Price Sheet View pricing set for products at an entity in the company tree." at bounding box center [608, 95] width 556 height 27
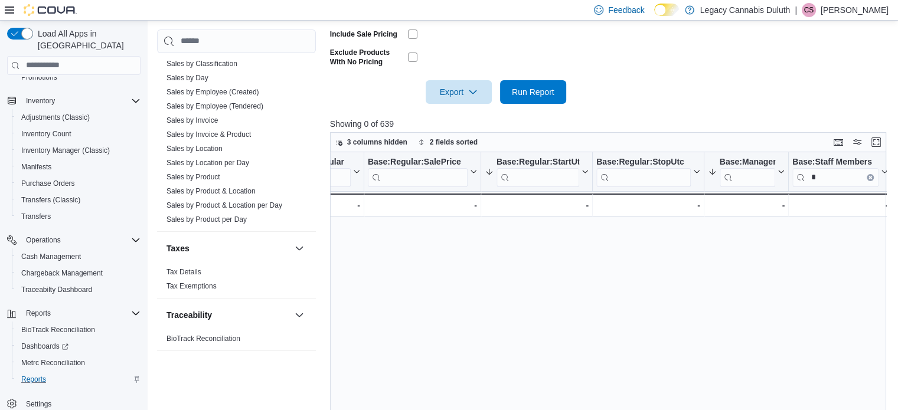
scroll to position [0, 0]
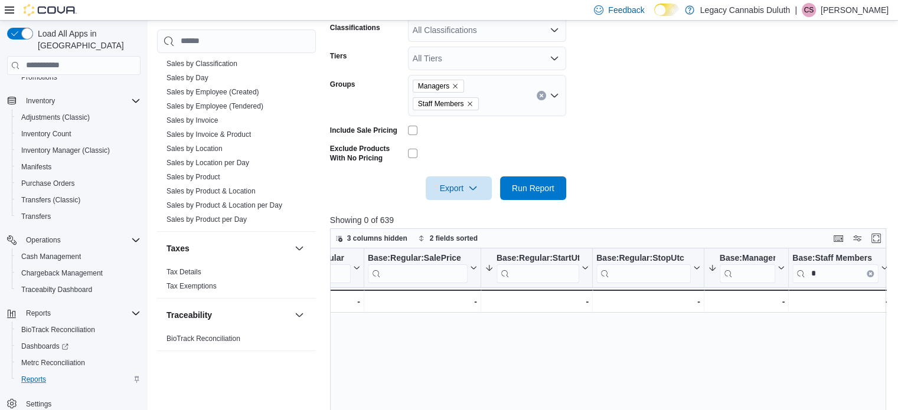
scroll to position [236, 0]
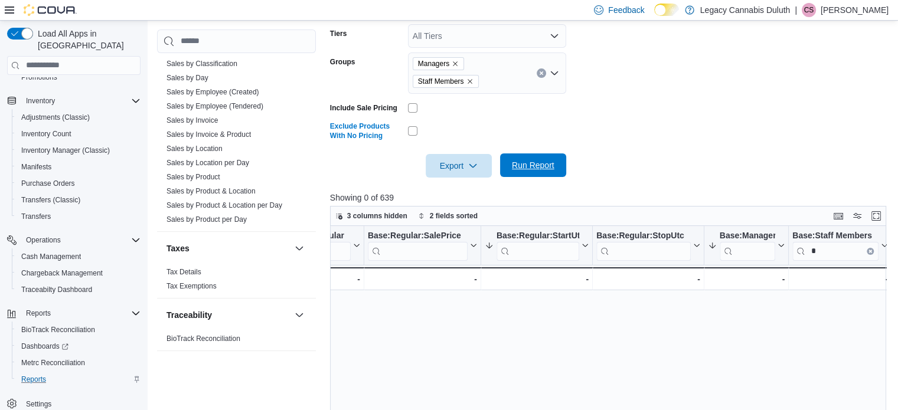
click at [516, 158] on span "Run Report" at bounding box center [533, 165] width 52 height 24
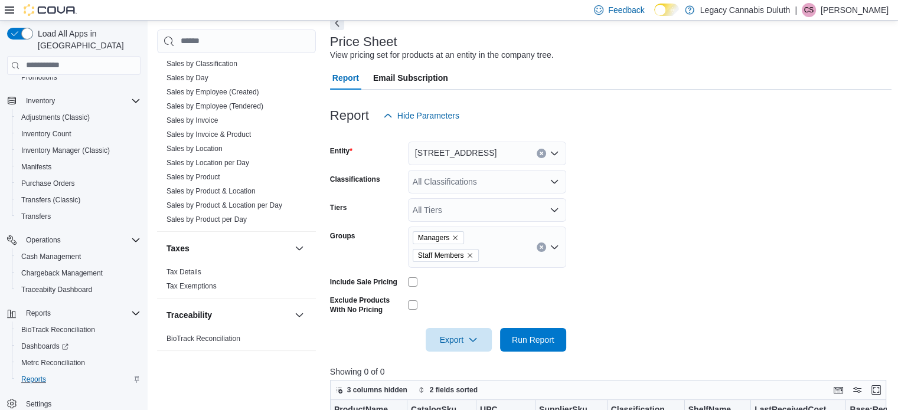
scroll to position [59, 0]
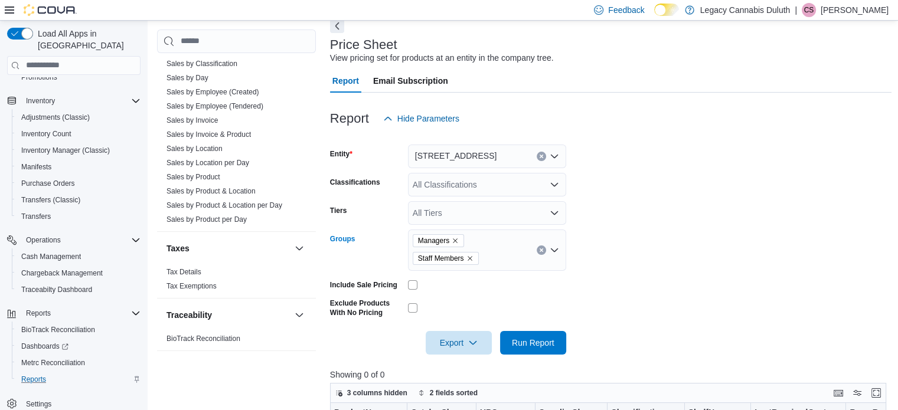
click at [542, 248] on icon "Clear input" at bounding box center [541, 250] width 5 height 5
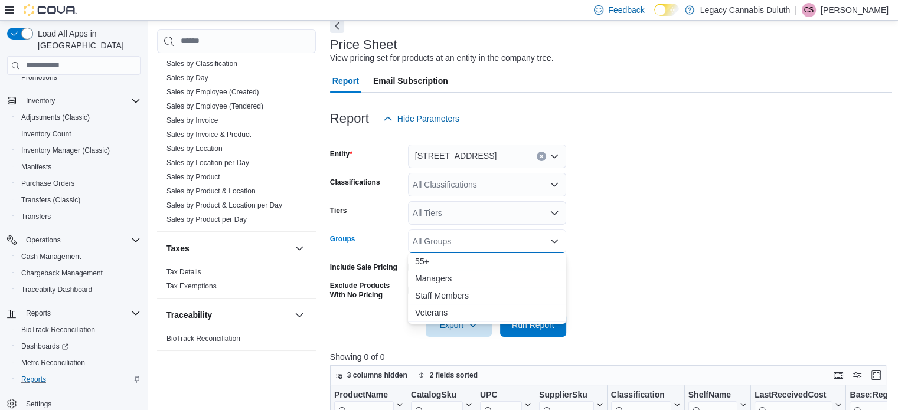
click at [614, 318] on form "Entity 1906 W Superior St. Classifications All Classifications Tiers All Tiers …" at bounding box center [611, 233] width 562 height 207
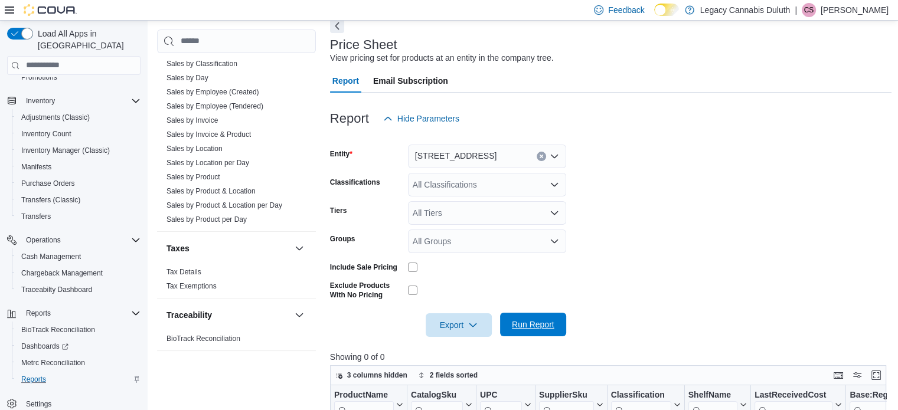
click at [536, 329] on span "Run Report" at bounding box center [533, 325] width 42 height 12
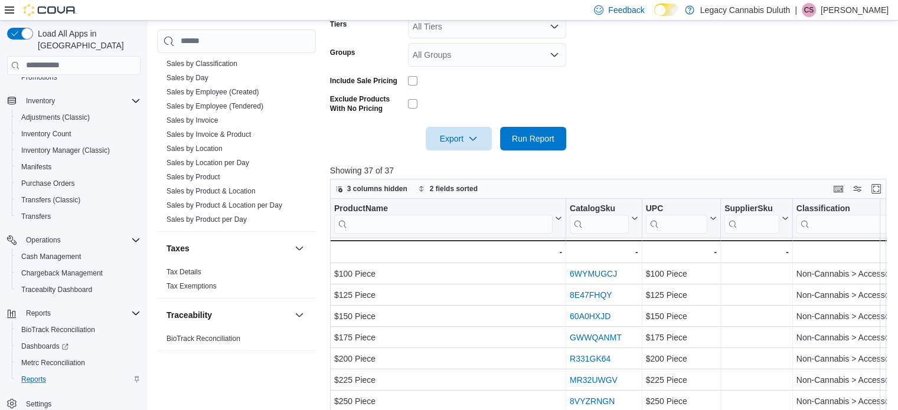
scroll to position [56, 0]
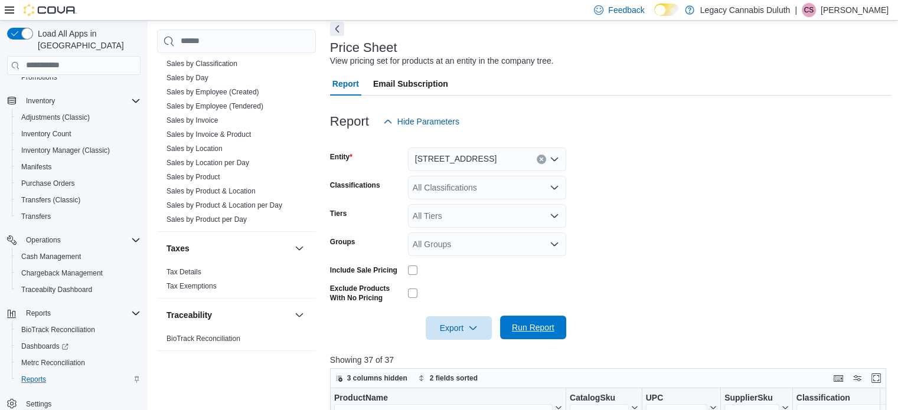
click at [530, 326] on span "Run Report" at bounding box center [533, 328] width 42 height 12
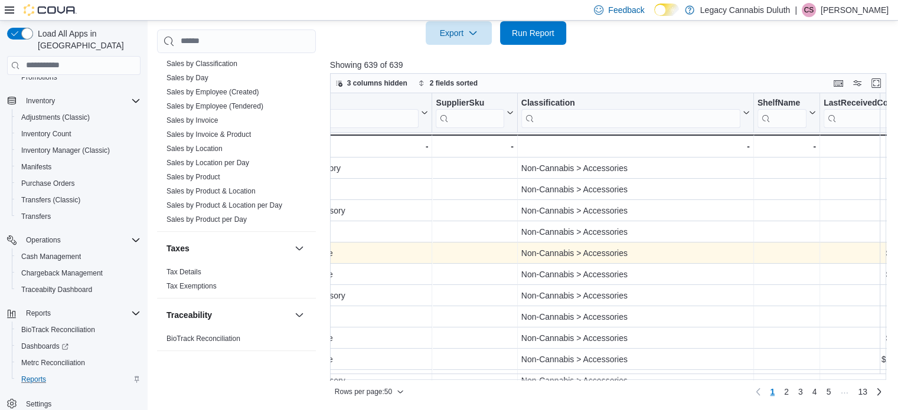
scroll to position [0, 649]
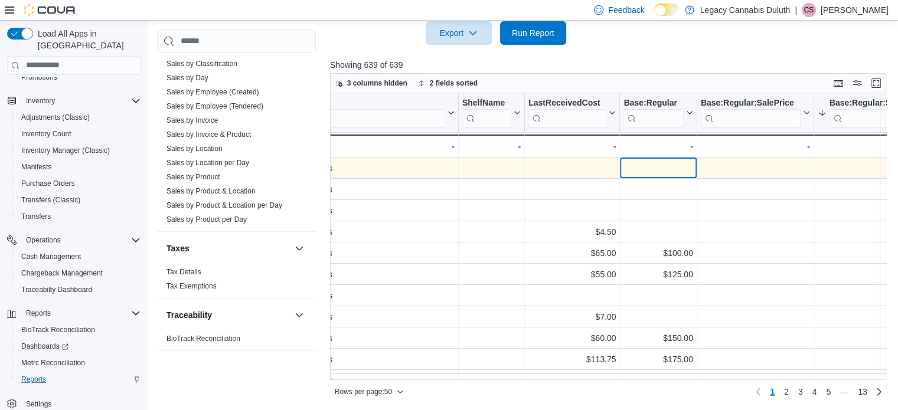
click at [657, 171] on div "- Base:Regular, column 8, row 1" at bounding box center [657, 168] width 69 height 14
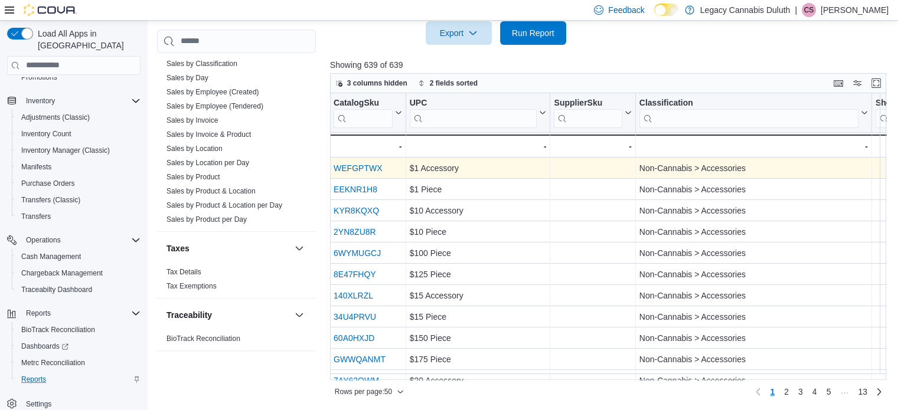
scroll to position [0, 0]
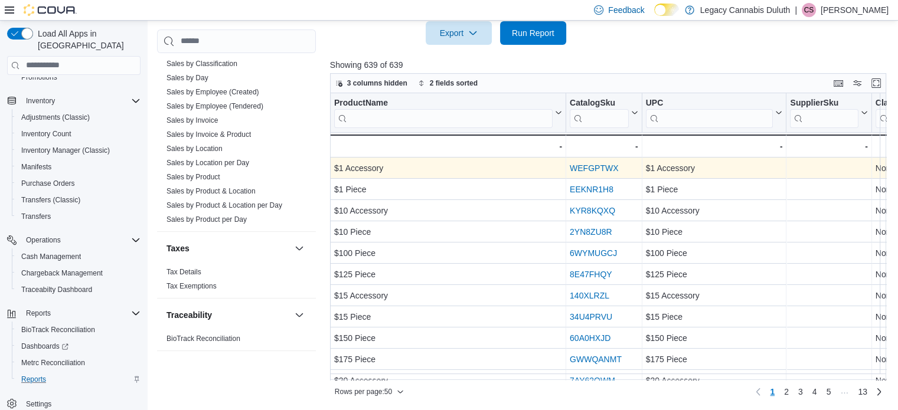
click at [600, 167] on link "WEFGPTWX" at bounding box center [593, 167] width 48 height 9
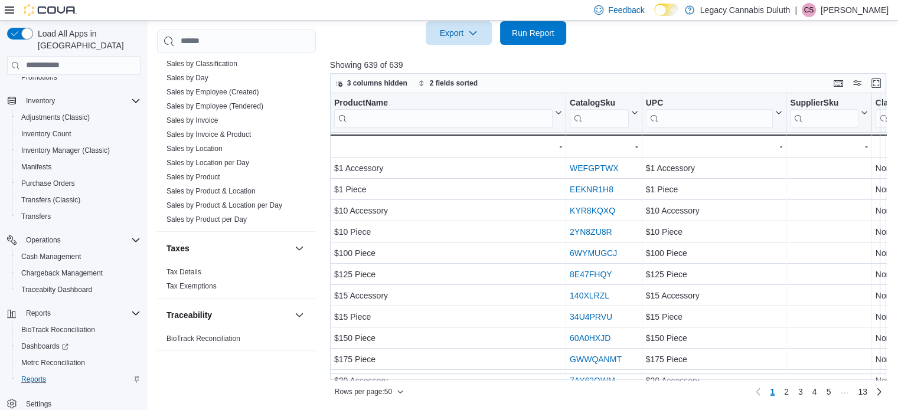
drag, startPoint x: 476, startPoint y: 379, endPoint x: 677, endPoint y: 379, distance: 201.2
click at [677, 379] on div "3 columns hidden 2 fields sorted ProductName Click to view column header action…" at bounding box center [608, 237] width 556 height 328
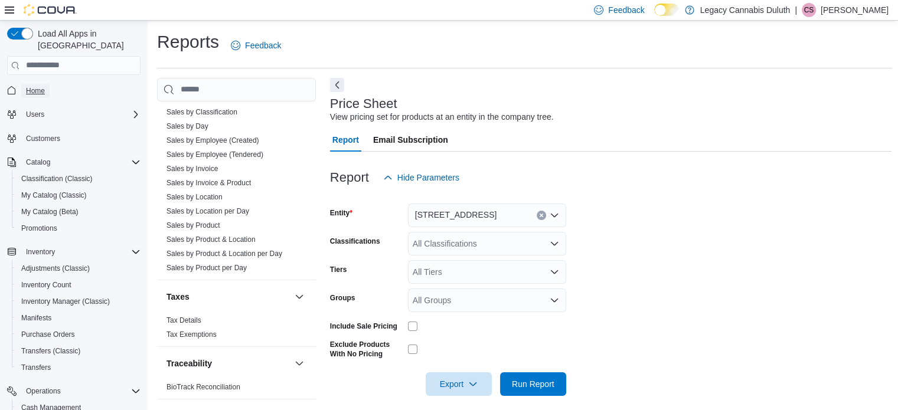
click at [42, 86] on span "Home" at bounding box center [35, 90] width 19 height 9
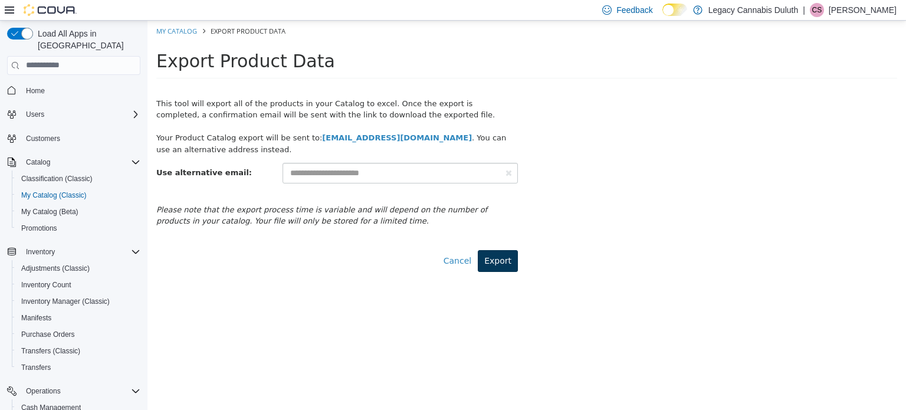
click at [496, 257] on button "Export" at bounding box center [498, 261] width 40 height 22
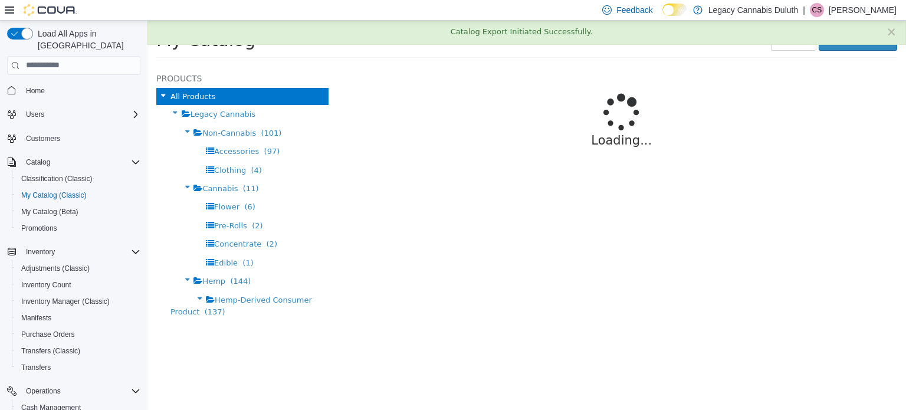
select select "**********"
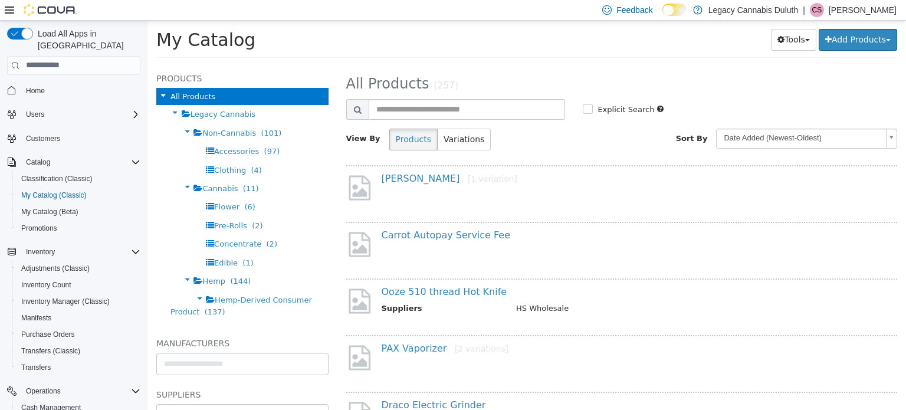
click at [394, 30] on h1 "My Catalog" at bounding box center [314, 39] width 316 height 23
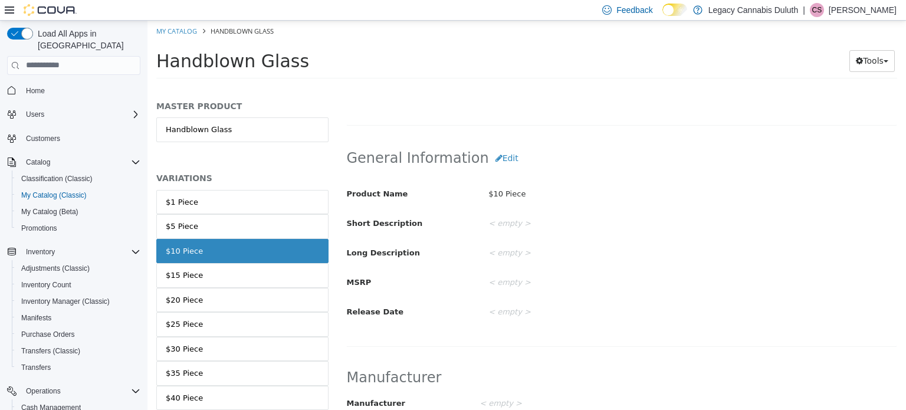
scroll to position [129, 0]
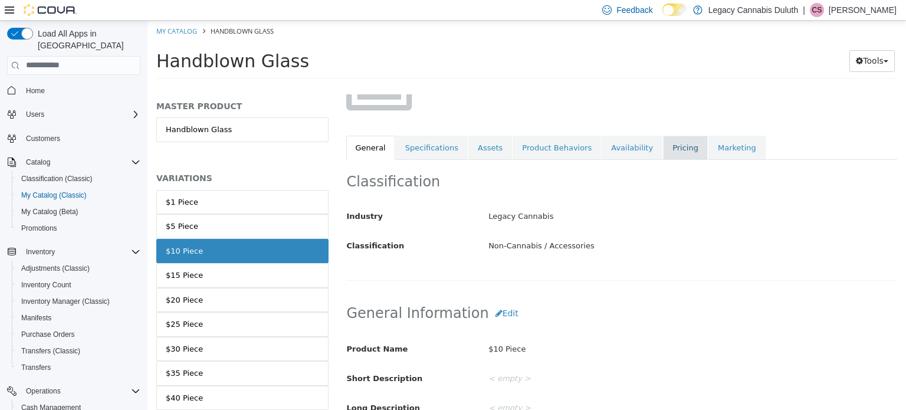
click at [670, 149] on link "Pricing" at bounding box center [685, 147] width 45 height 25
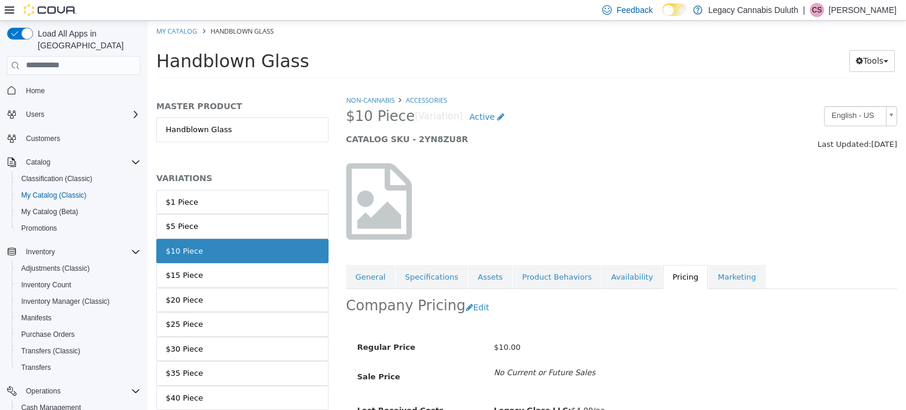
scroll to position [85, 0]
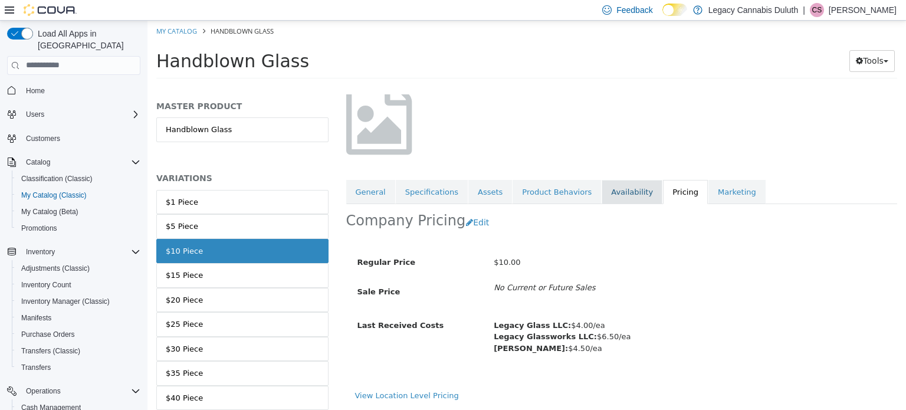
click at [606, 186] on link "Availability" at bounding box center [632, 191] width 61 height 25
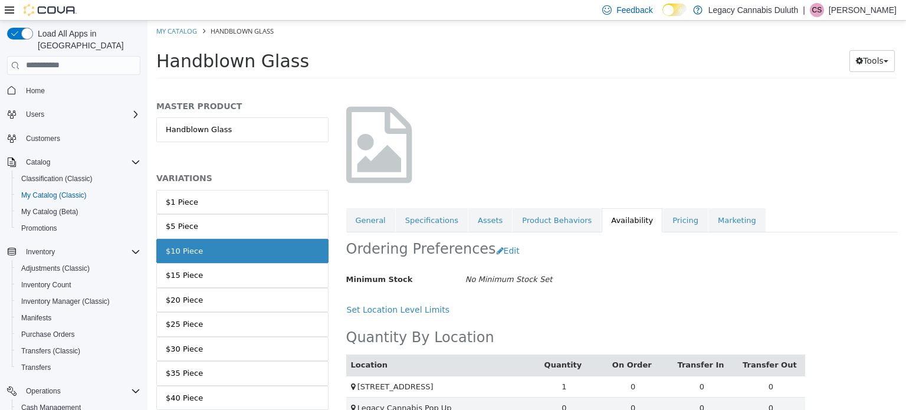
scroll to position [77, 0]
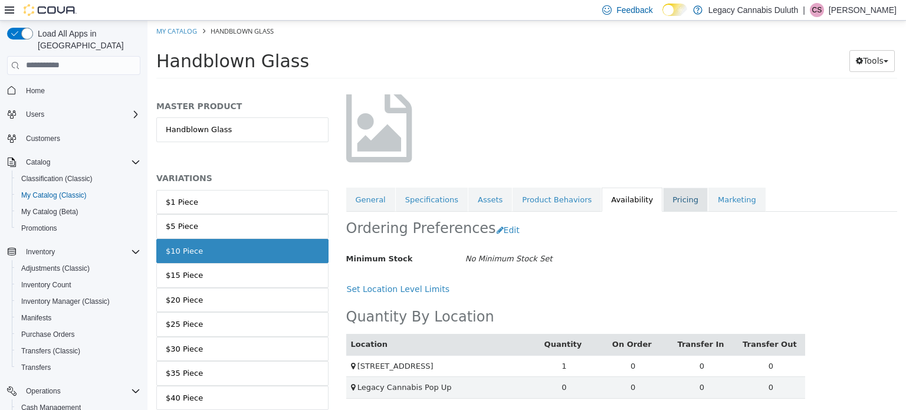
click at [663, 197] on link "Pricing" at bounding box center [685, 199] width 45 height 25
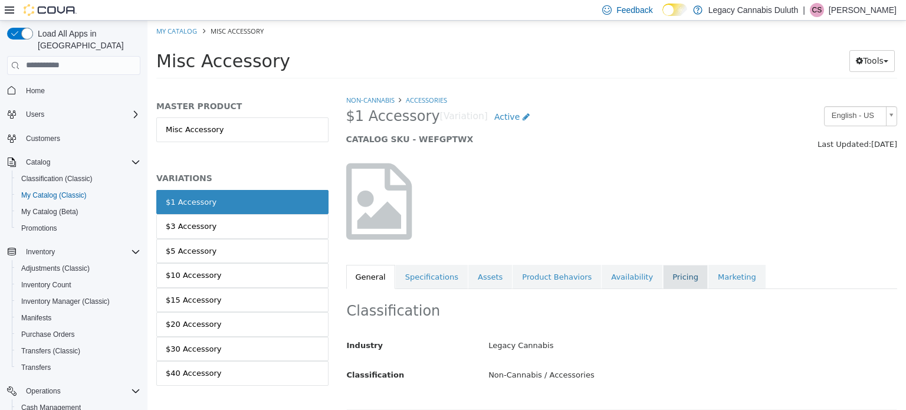
click at [663, 277] on link "Pricing" at bounding box center [685, 276] width 45 height 25
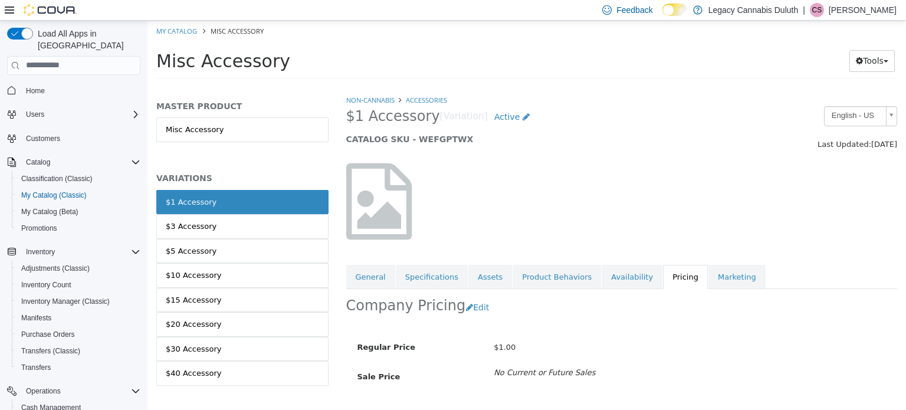
scroll to position [33, 0]
